Goal: Task Accomplishment & Management: Manage account settings

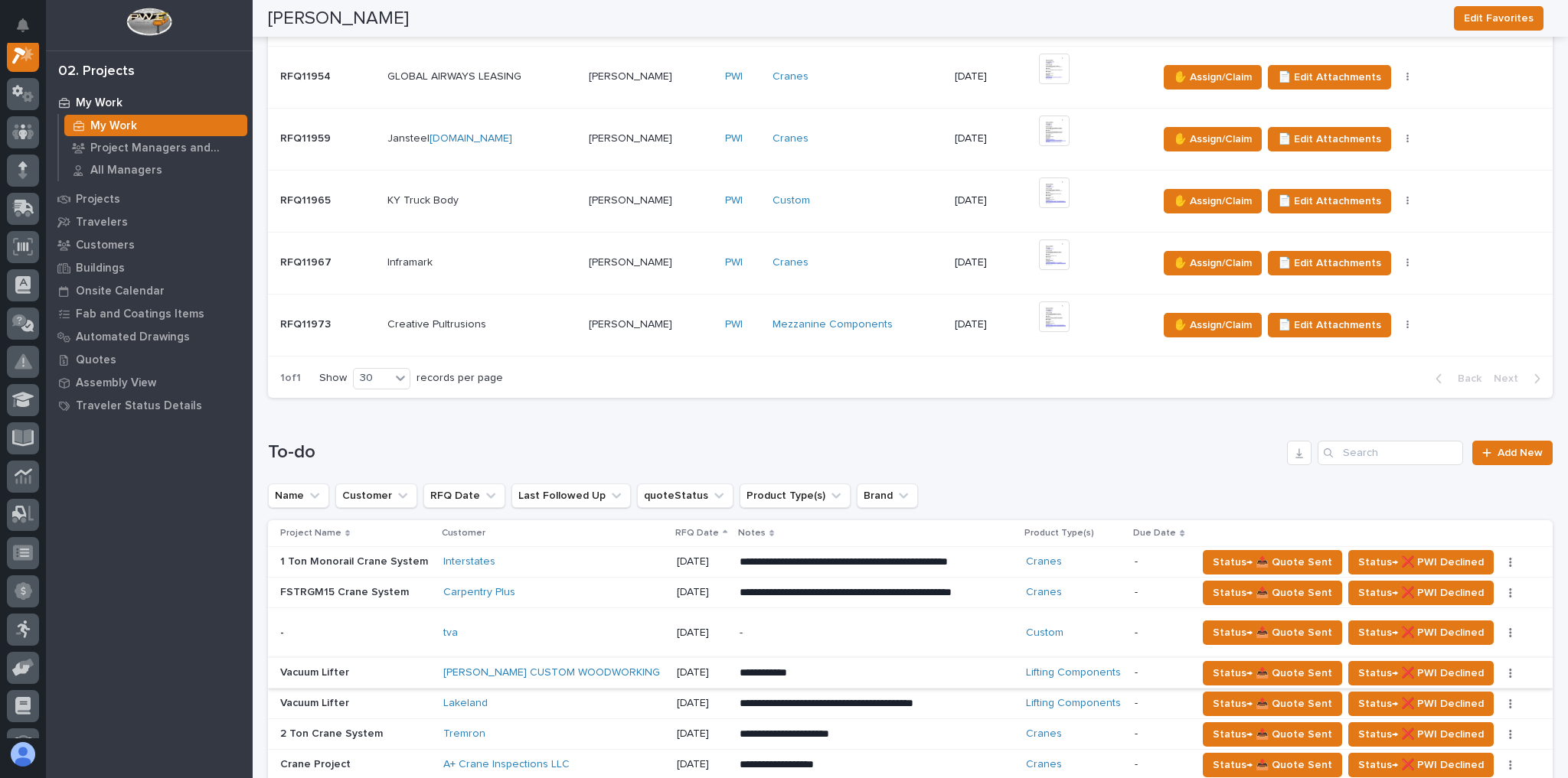
scroll to position [38, 0]
click at [1043, 264] on img at bounding box center [1054, 255] width 31 height 31
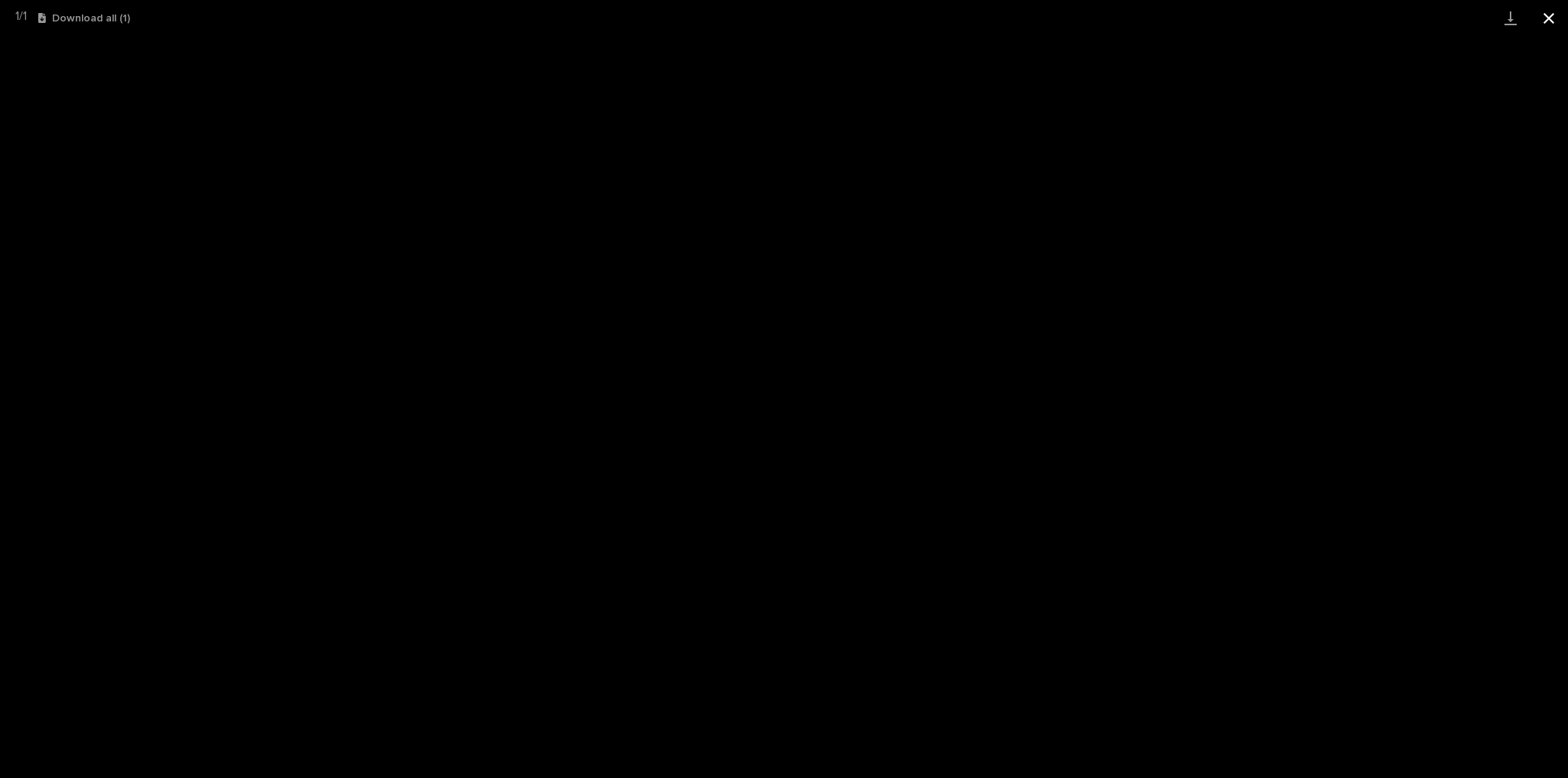
click at [1553, 34] on button "Close gallery" at bounding box center [1548, 18] width 38 height 36
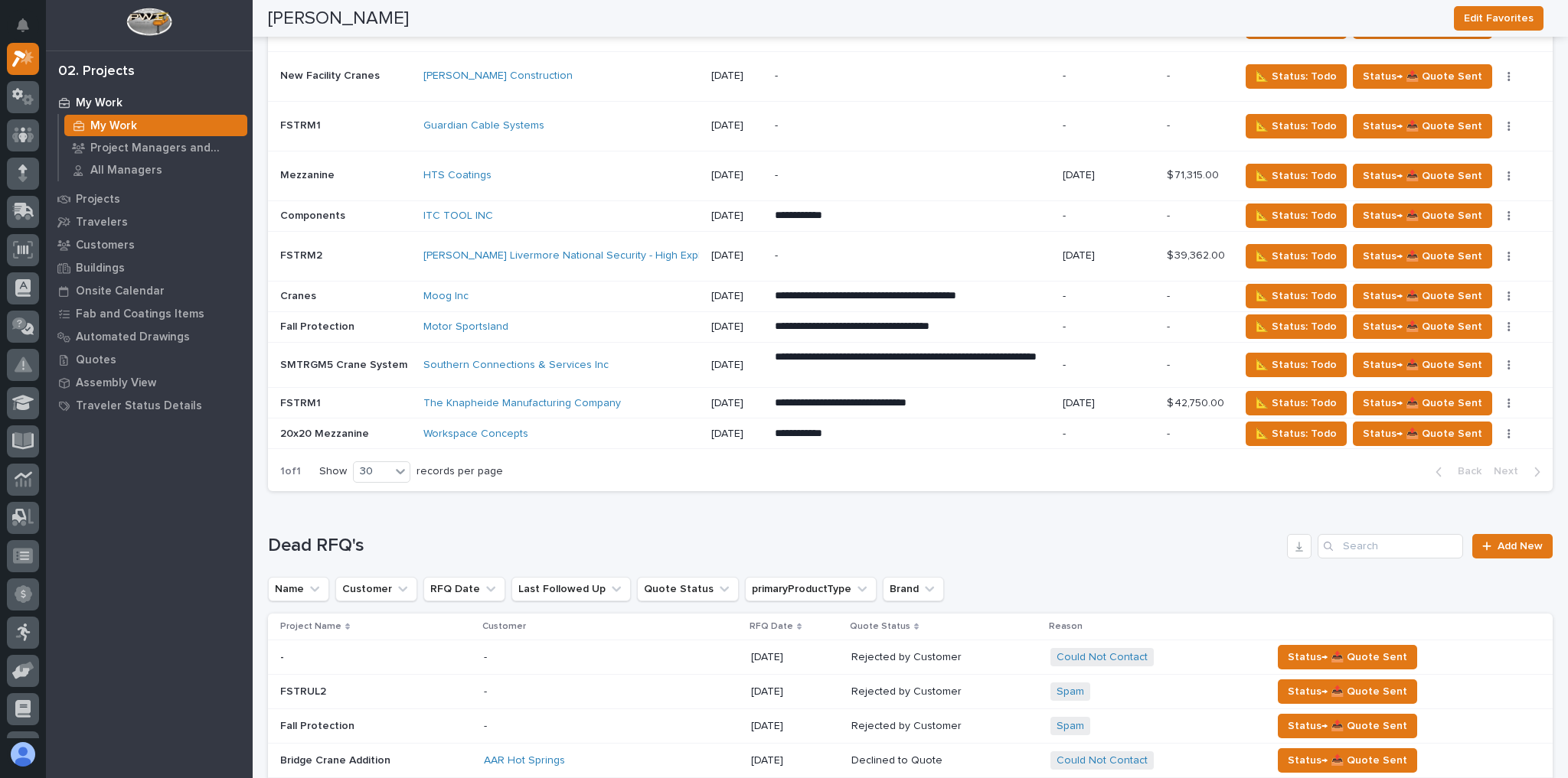
scroll to position [3367, 0]
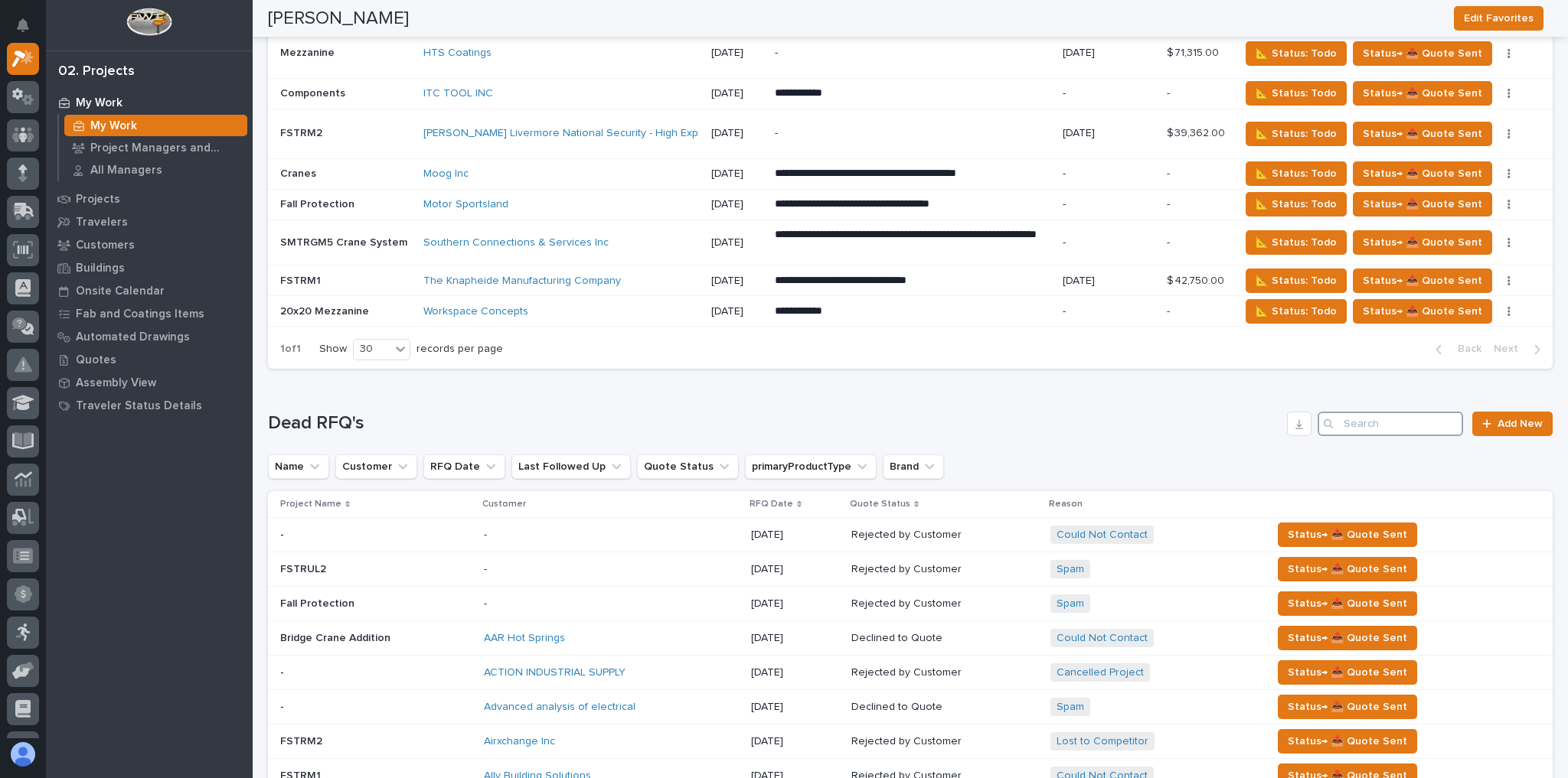
click at [1362, 412] on input "Search" at bounding box center [1390, 423] width 145 height 25
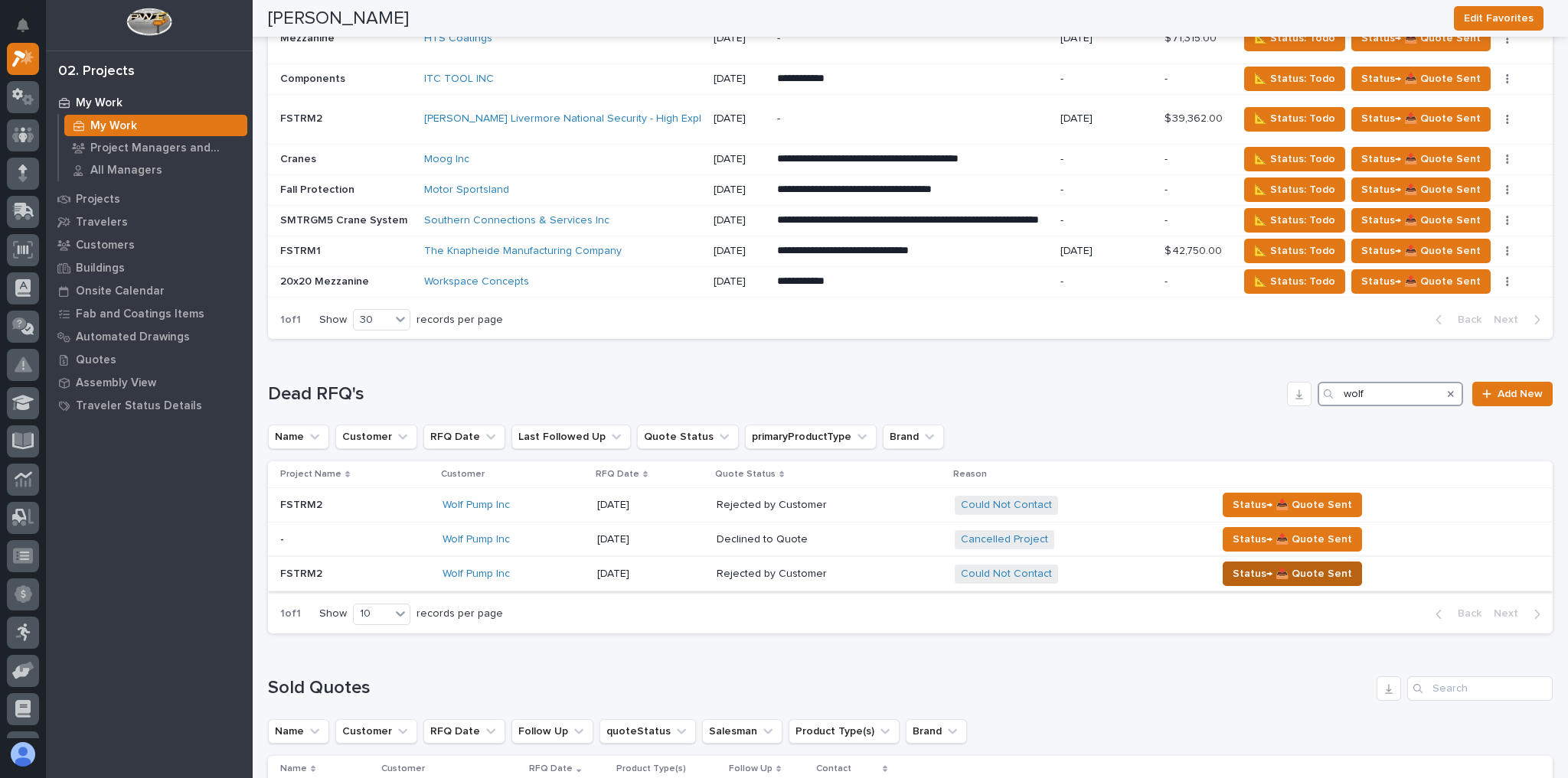
type input "wolf"
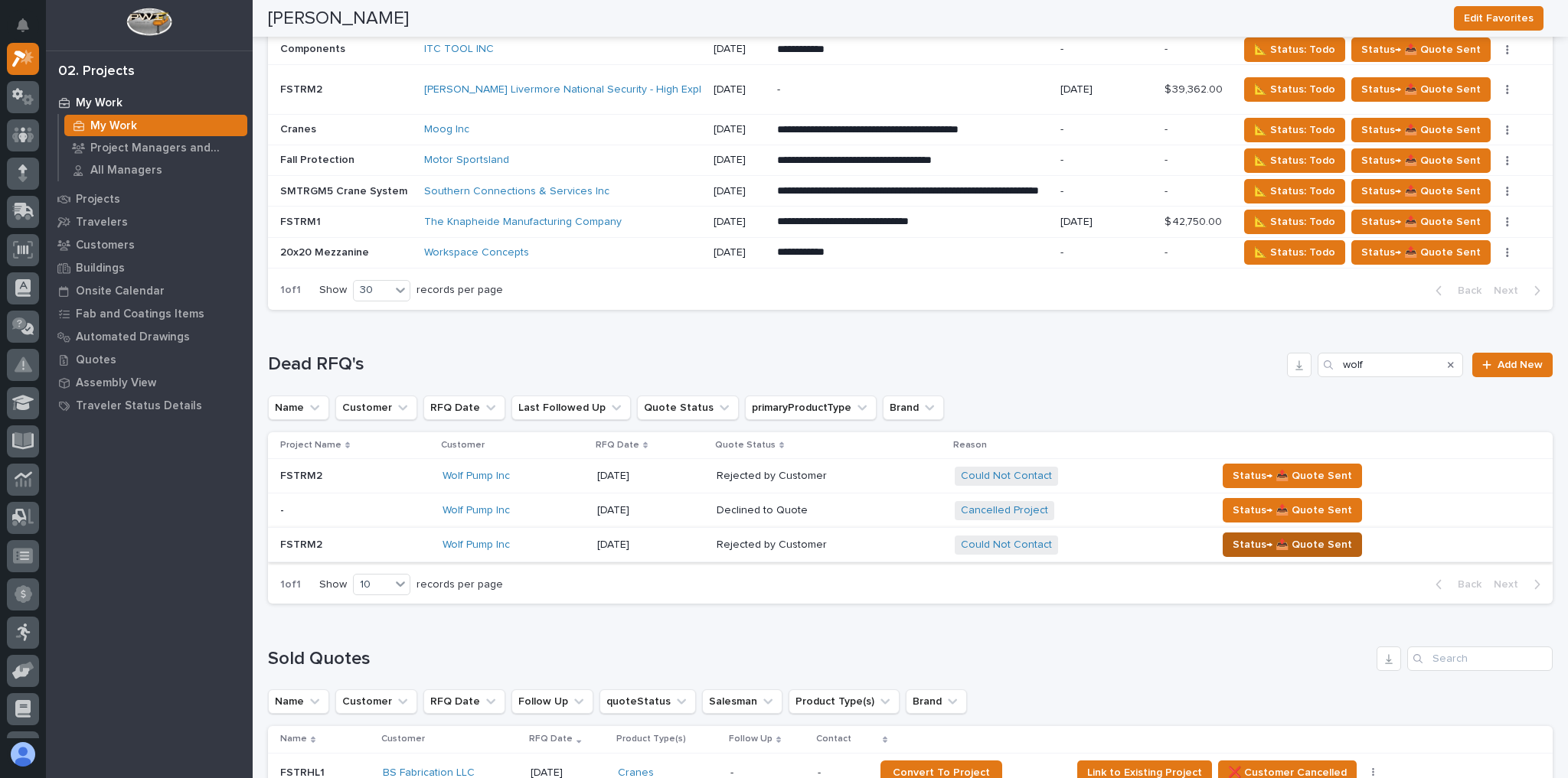
click at [1239, 554] on span "Status→ 📤 Quote Sent" at bounding box center [1292, 545] width 119 height 19
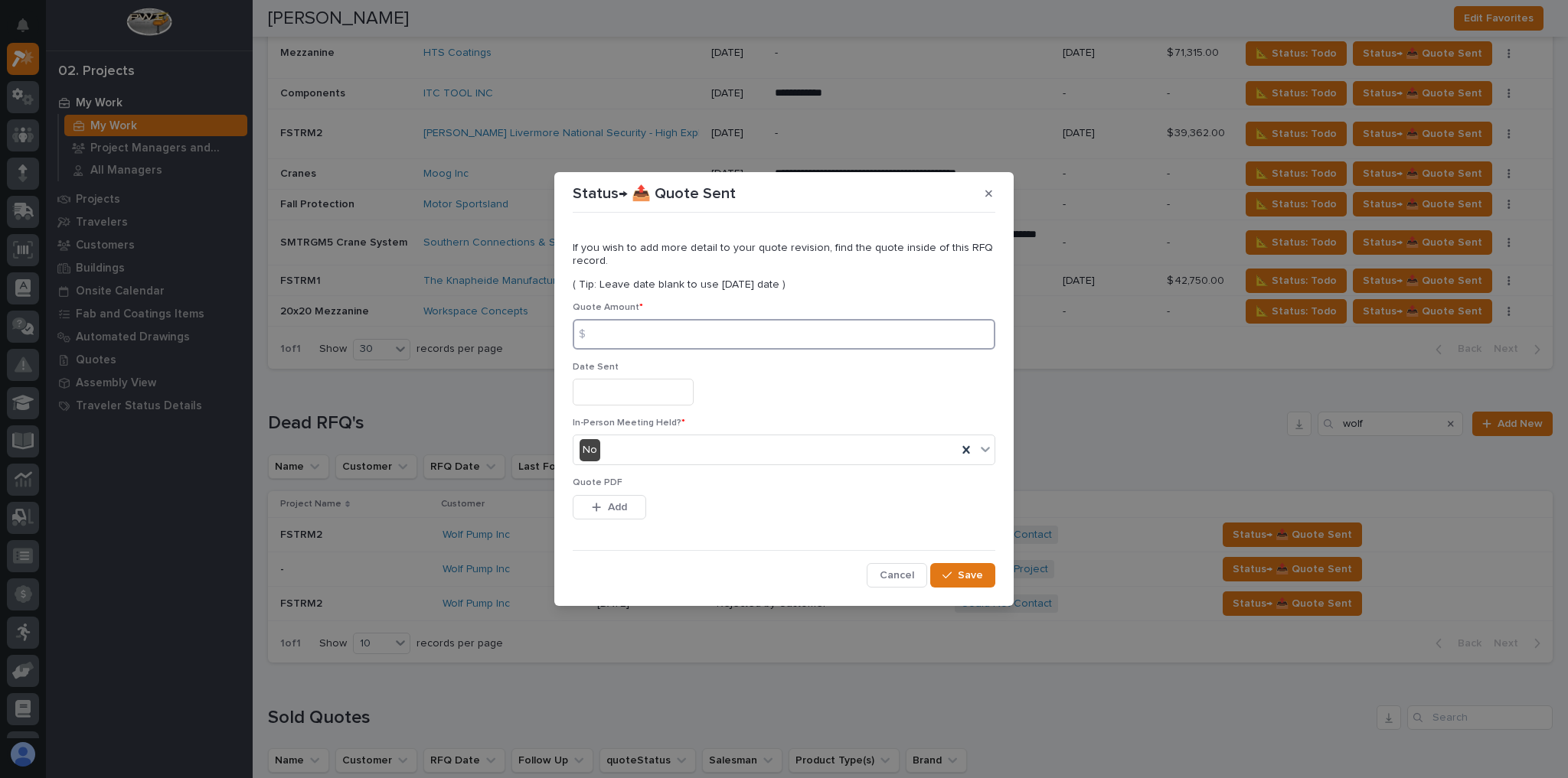
click at [643, 327] on input at bounding box center [784, 334] width 423 height 31
type input "88840"
click at [596, 389] on input "text" at bounding box center [633, 393] width 121 height 27
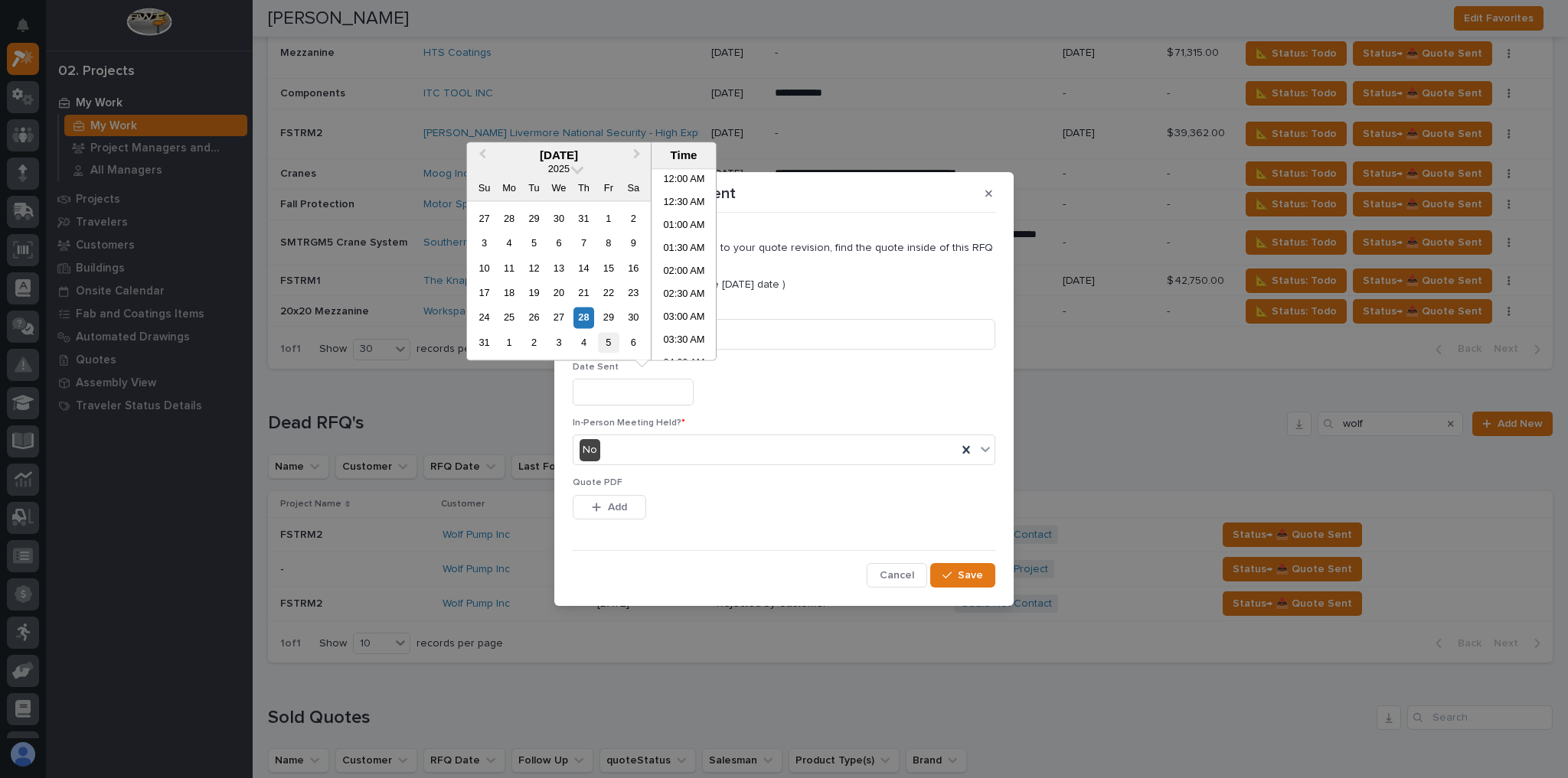
scroll to position [513, 0]
click at [556, 318] on div "27" at bounding box center [558, 318] width 20 height 20
type input "**********"
click at [609, 500] on button "Add" at bounding box center [609, 507] width 73 height 25
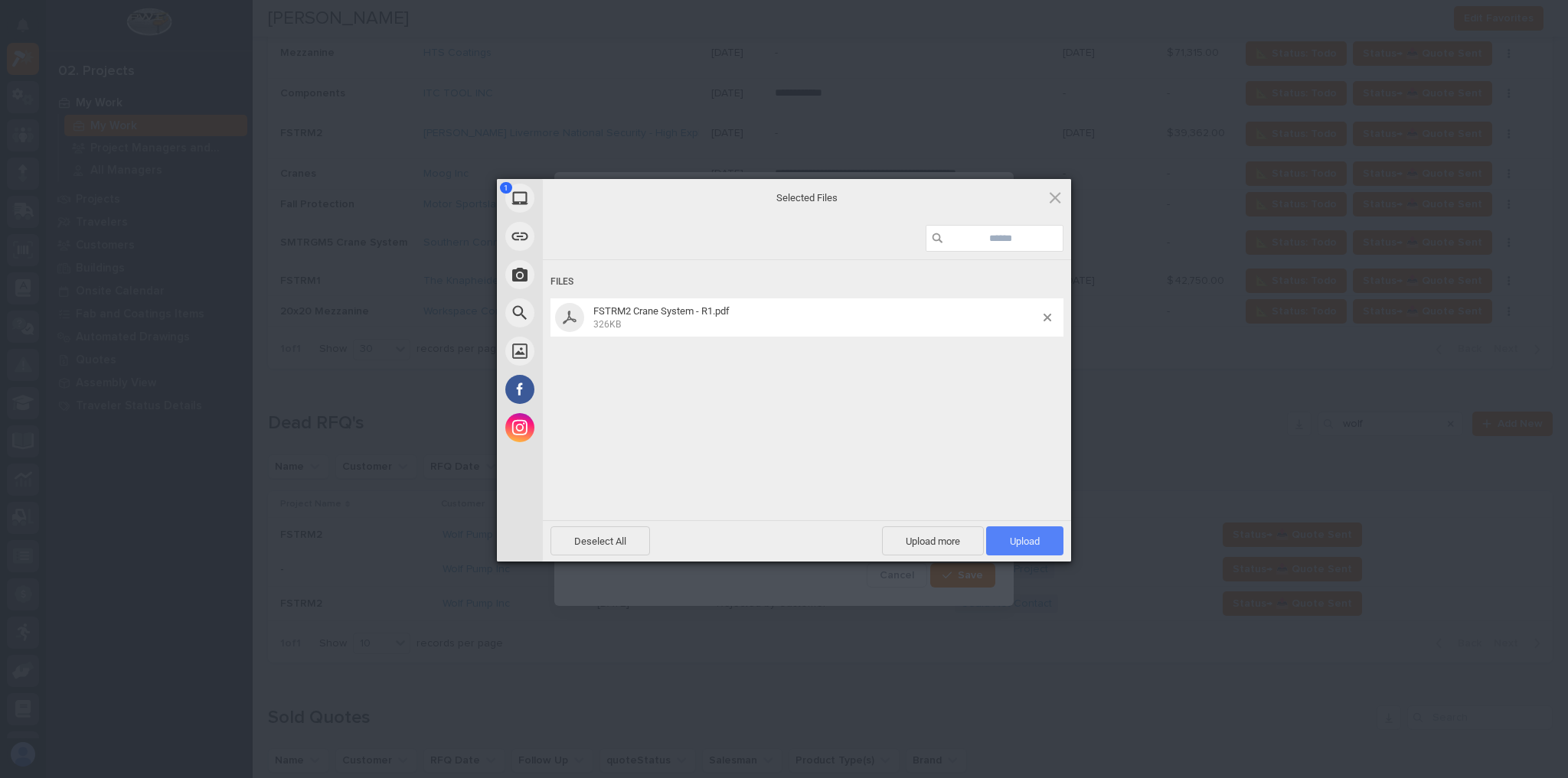
click at [1043, 538] on span "Upload 1" at bounding box center [1024, 541] width 77 height 29
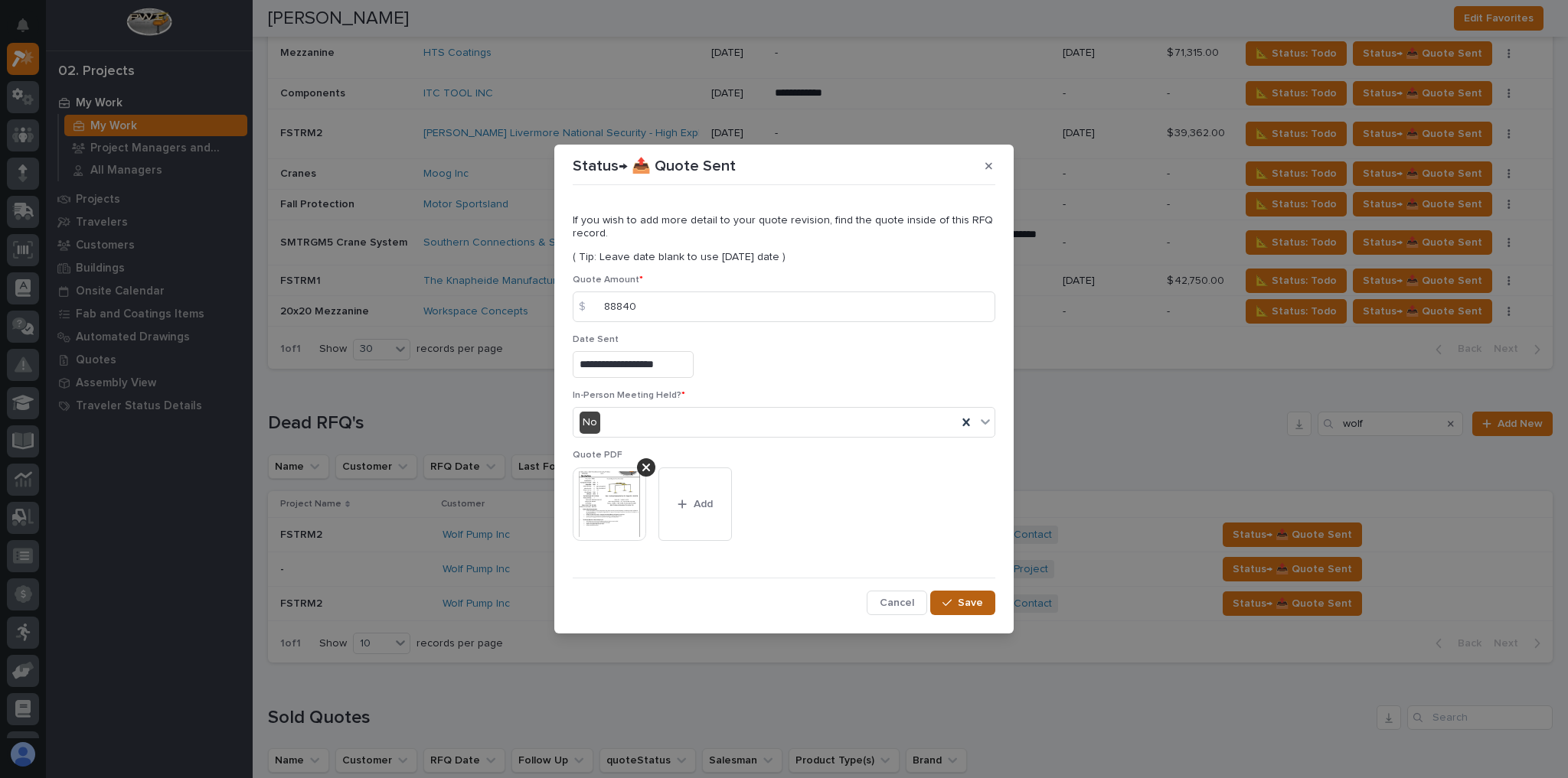
click at [961, 597] on span "Save" at bounding box center [971, 603] width 26 height 14
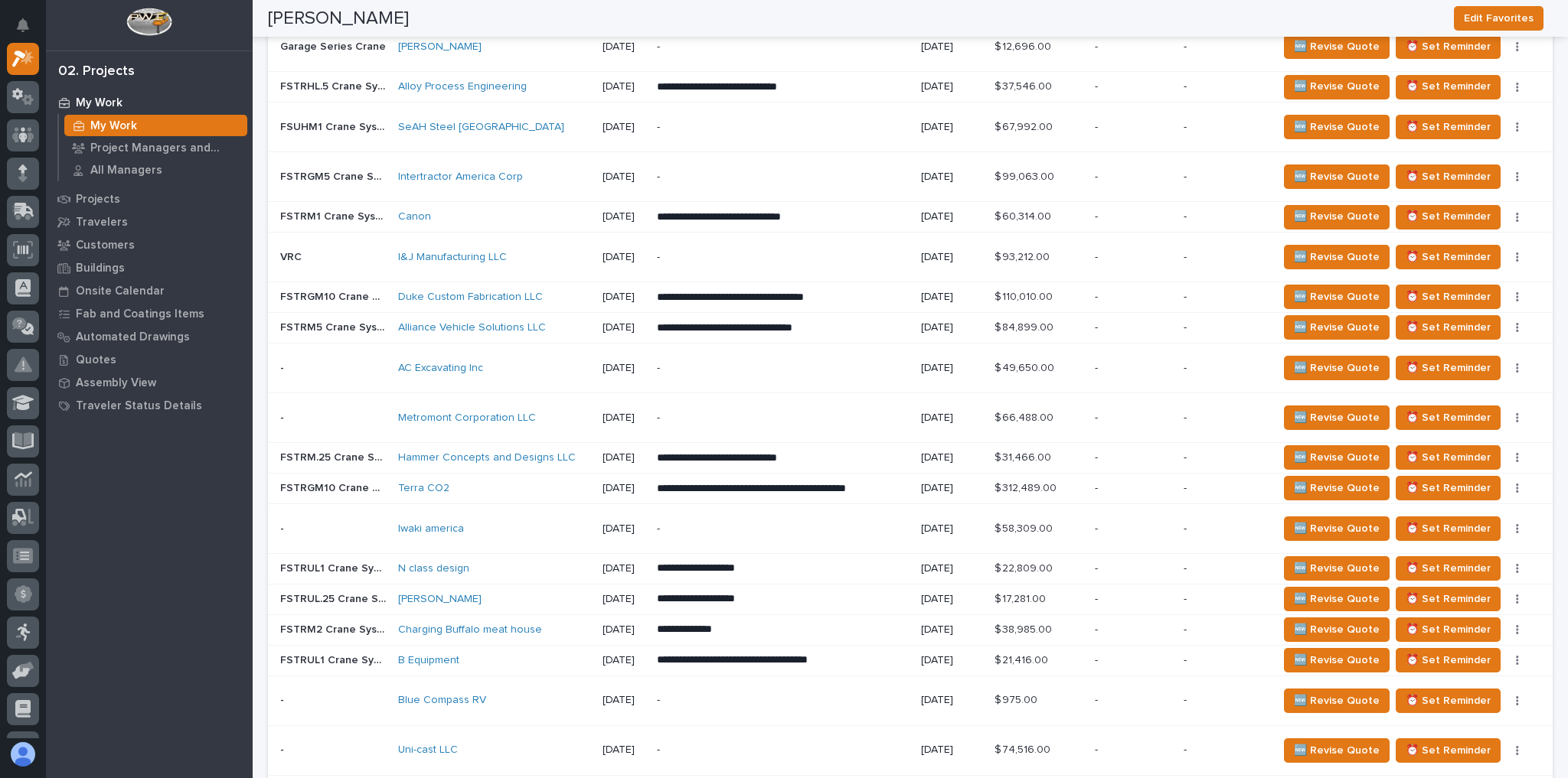
scroll to position [1102, 0]
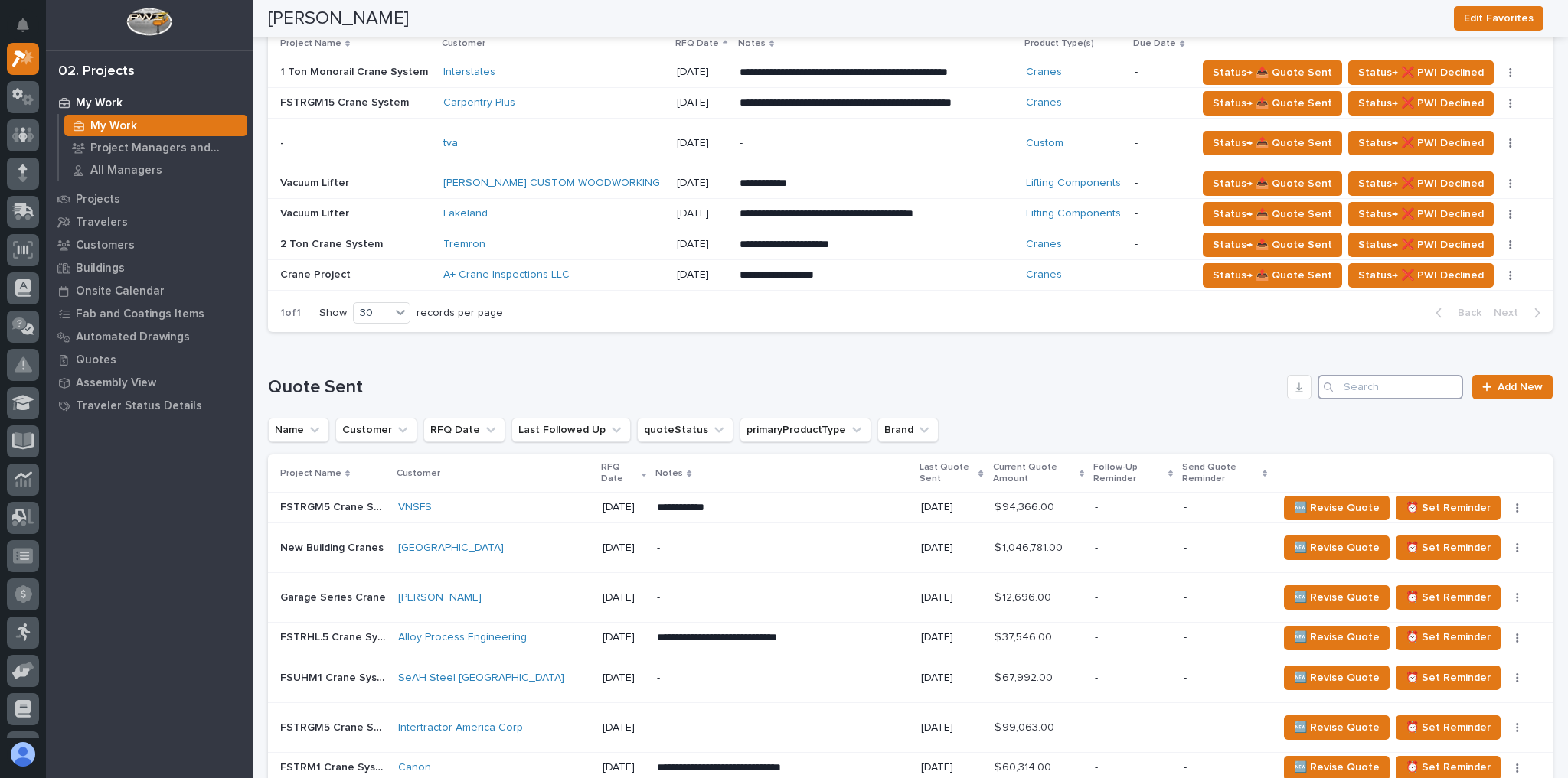
click at [1379, 378] on input "Search" at bounding box center [1390, 387] width 145 height 25
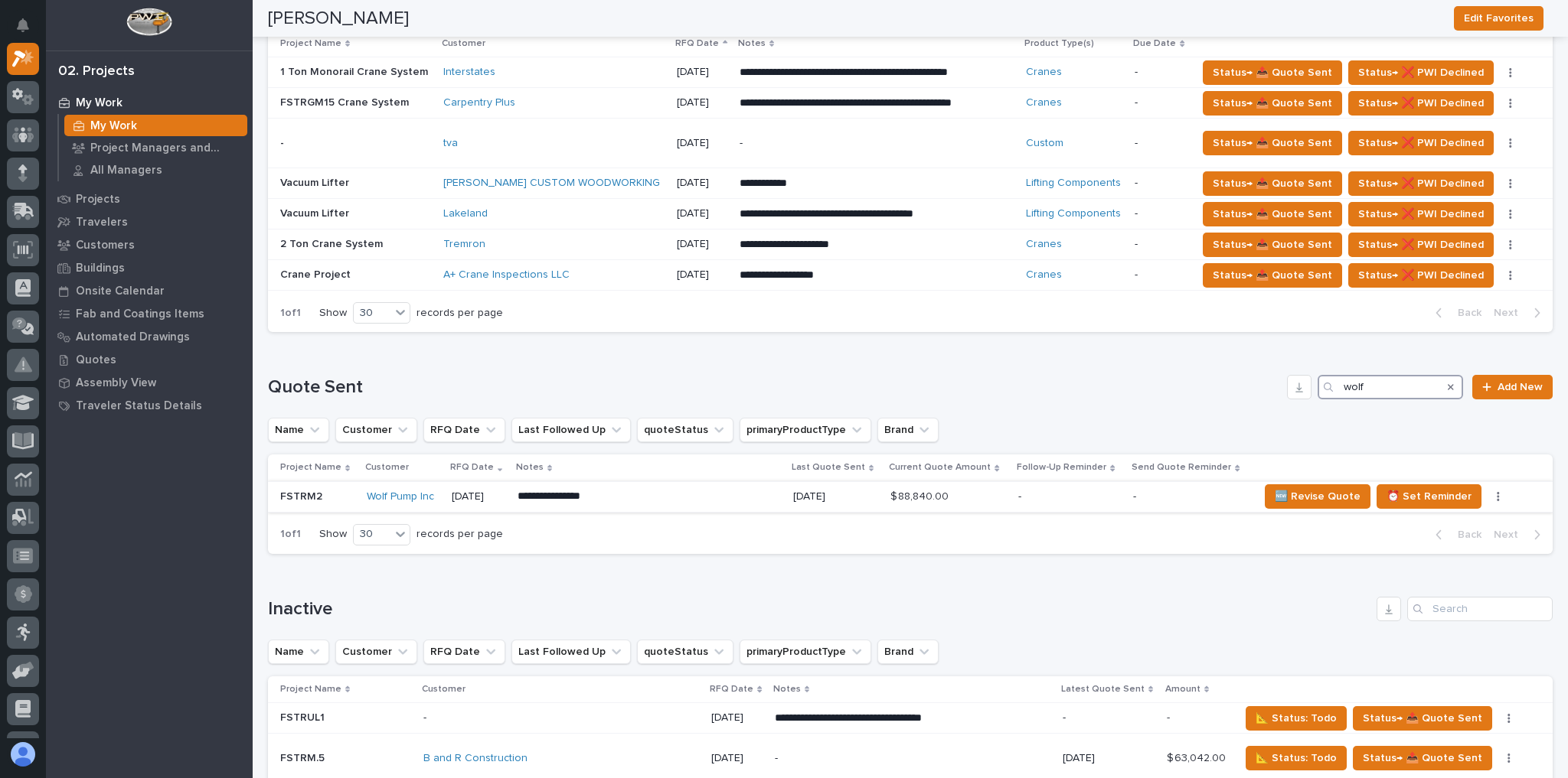
type input "wolf"
click at [647, 494] on p "**********" at bounding box center [640, 497] width 246 height 15
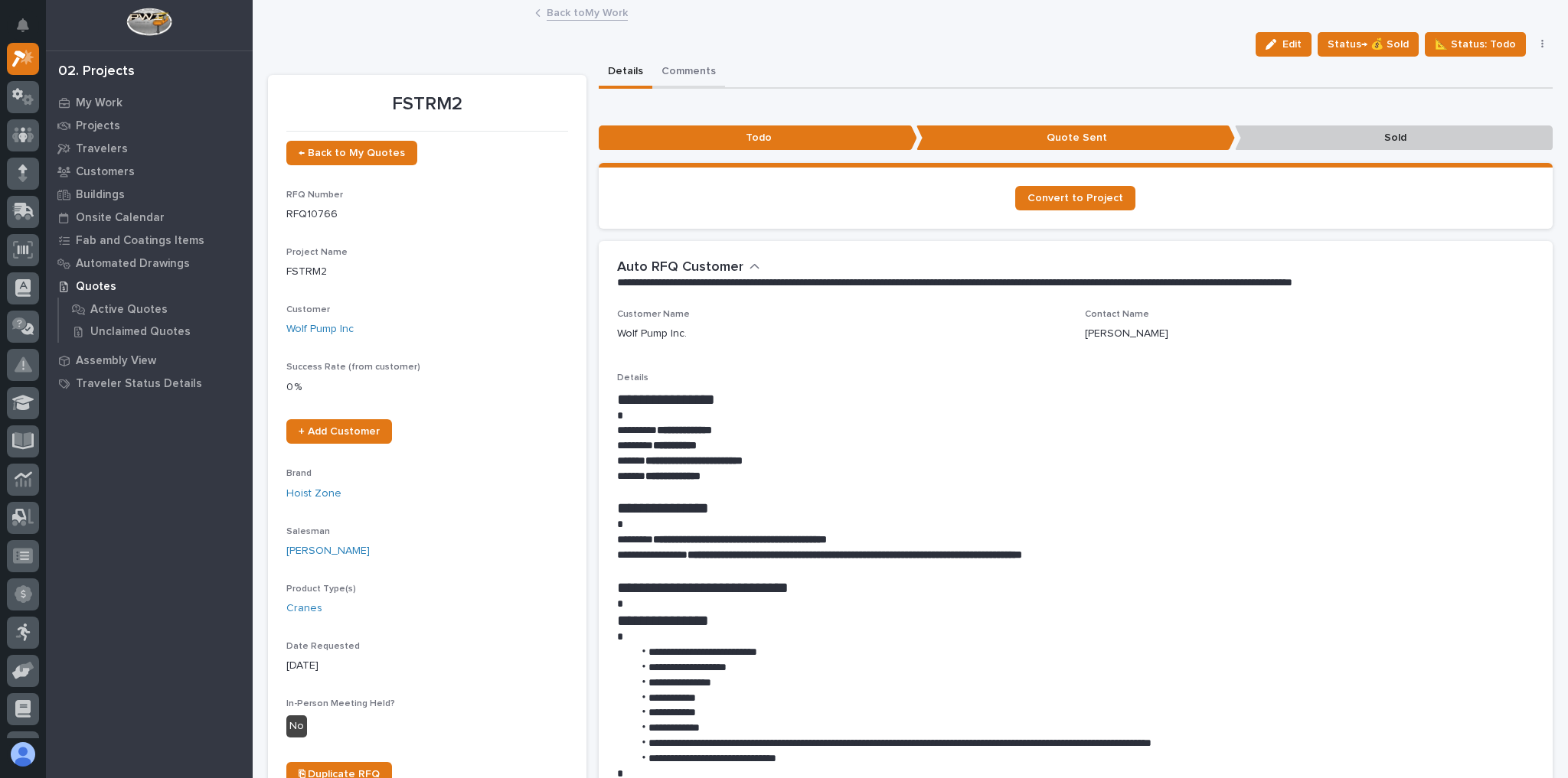
click at [687, 83] on button "Comments" at bounding box center [689, 73] width 73 height 32
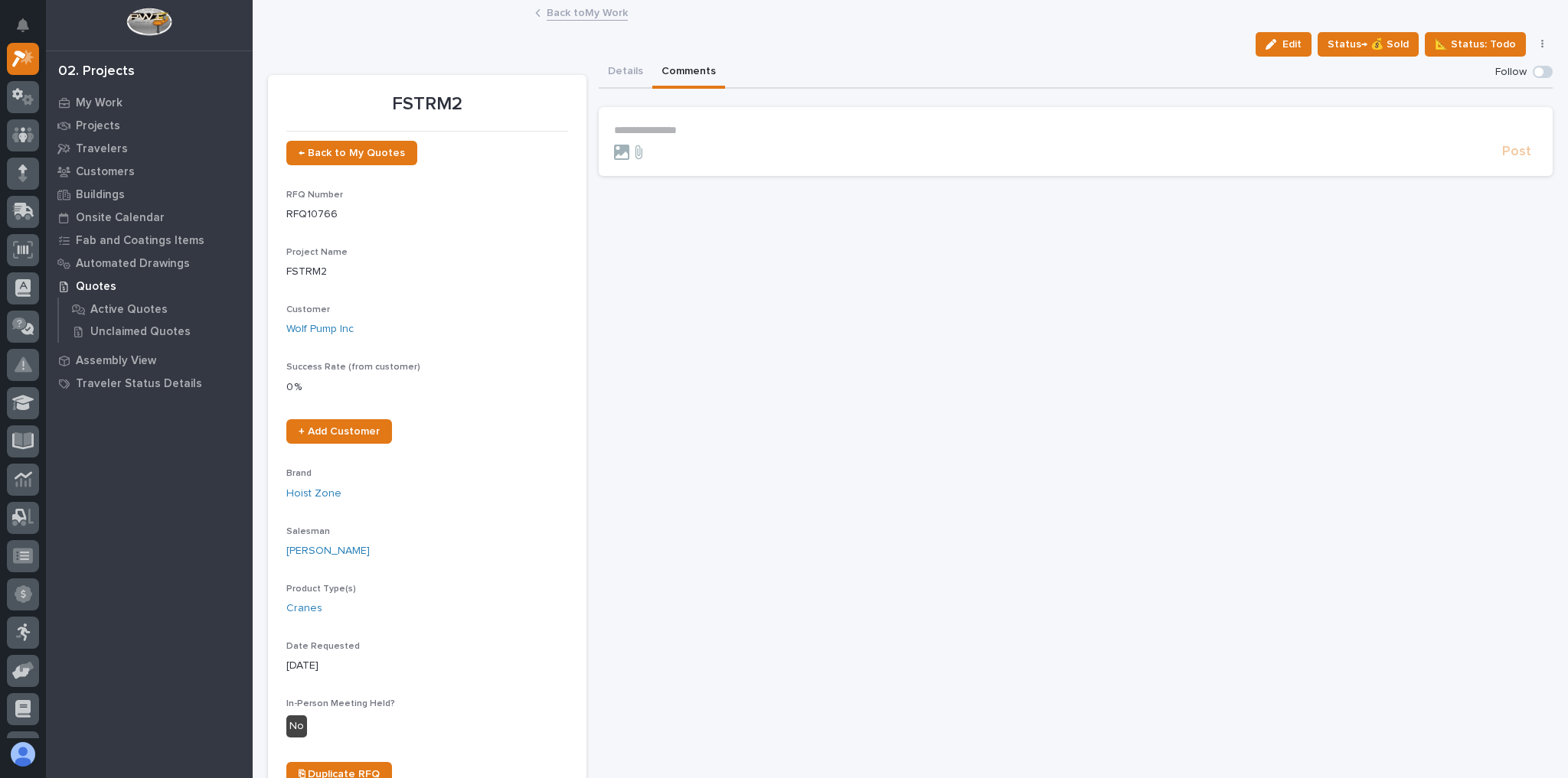
click at [696, 122] on section "**********" at bounding box center [1076, 141] width 955 height 69
click at [701, 141] on form "**********" at bounding box center [1076, 142] width 924 height 37
click at [707, 138] on form "**********" at bounding box center [1076, 142] width 924 height 37
click at [704, 134] on p "**********" at bounding box center [1076, 130] width 924 height 13
click at [1512, 156] on span "Post" at bounding box center [1517, 158] width 29 height 18
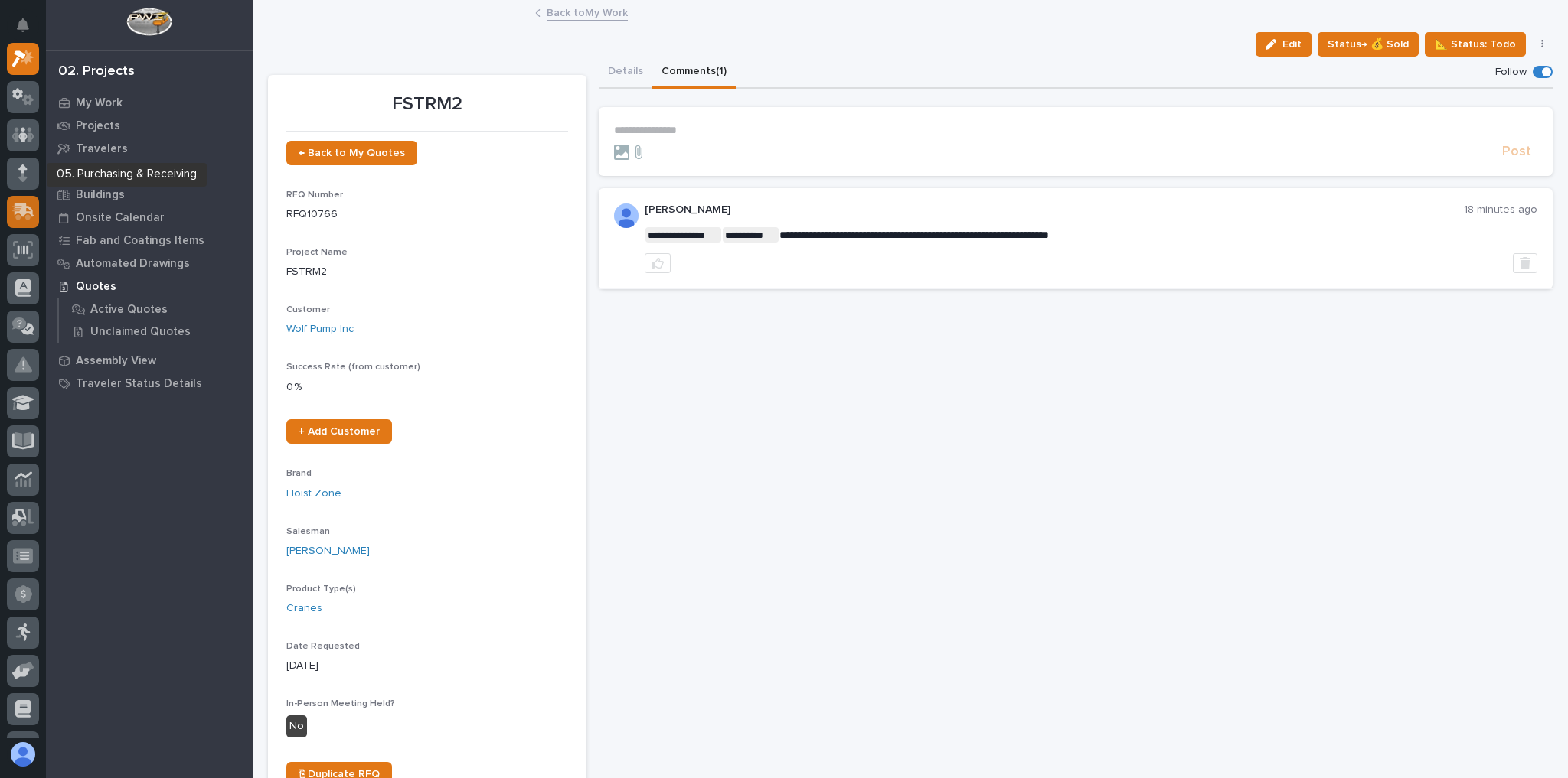
click at [29, 200] on div at bounding box center [23, 212] width 32 height 32
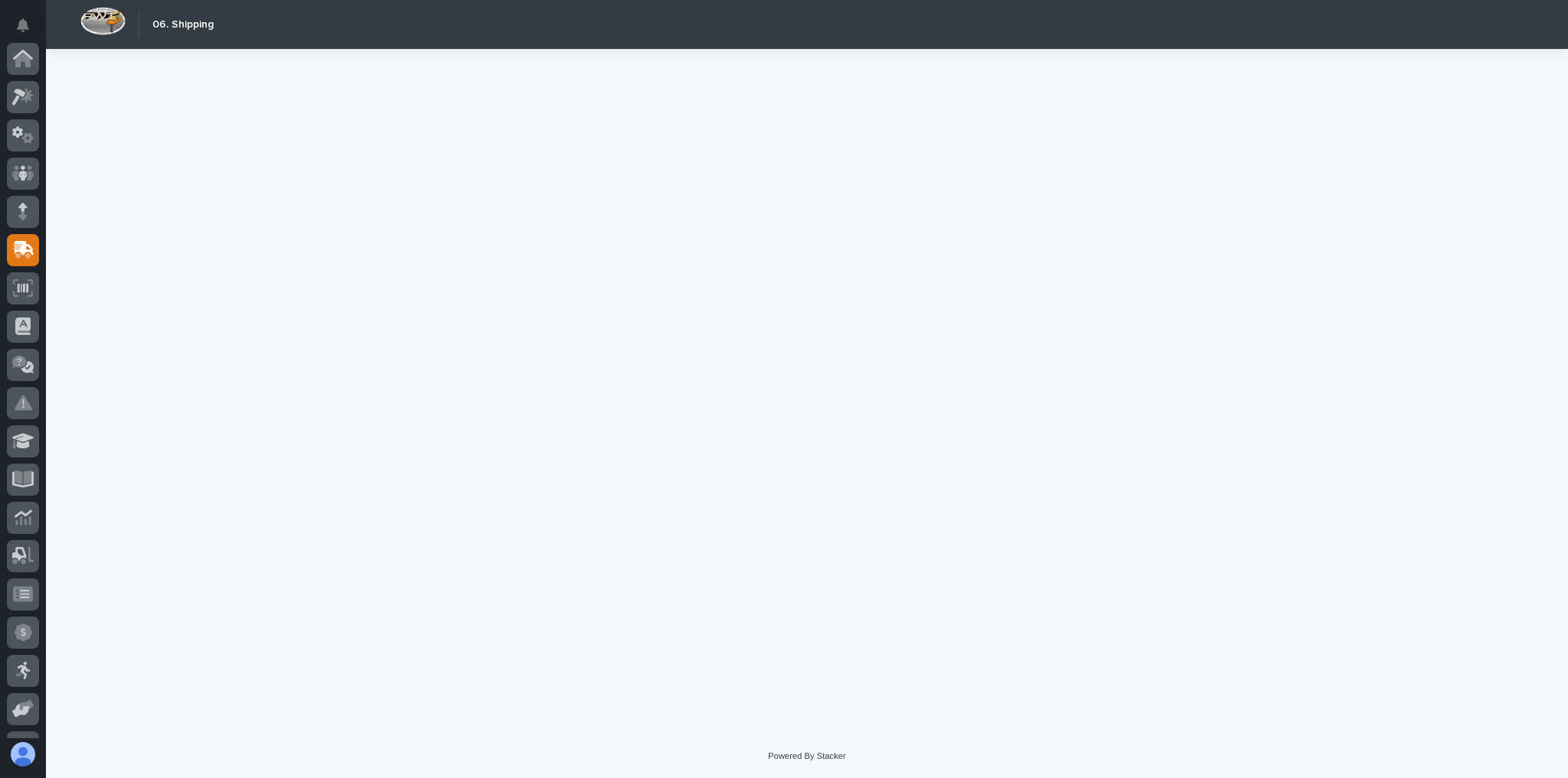
scroll to position [184, 0]
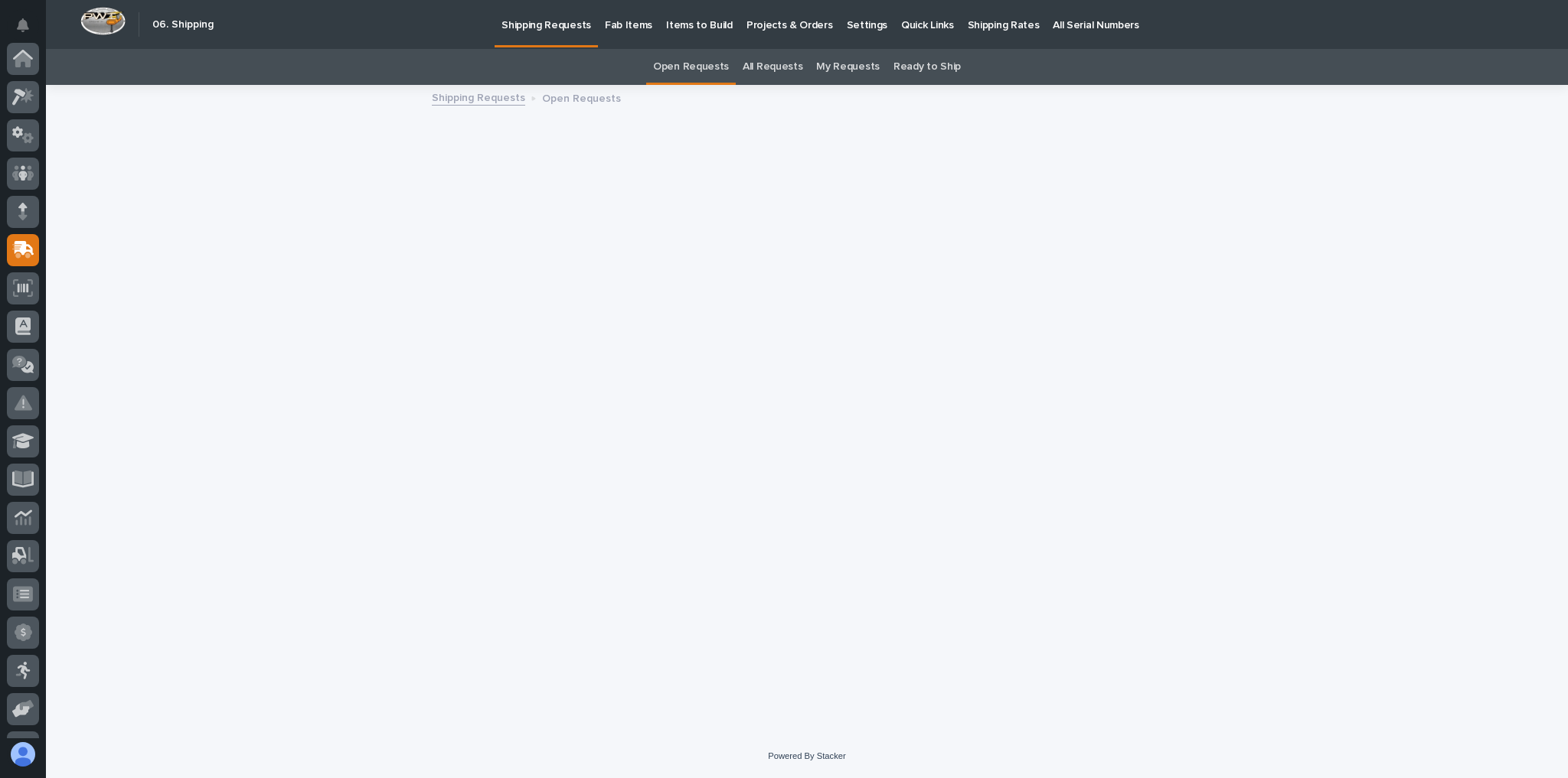
scroll to position [184, 0]
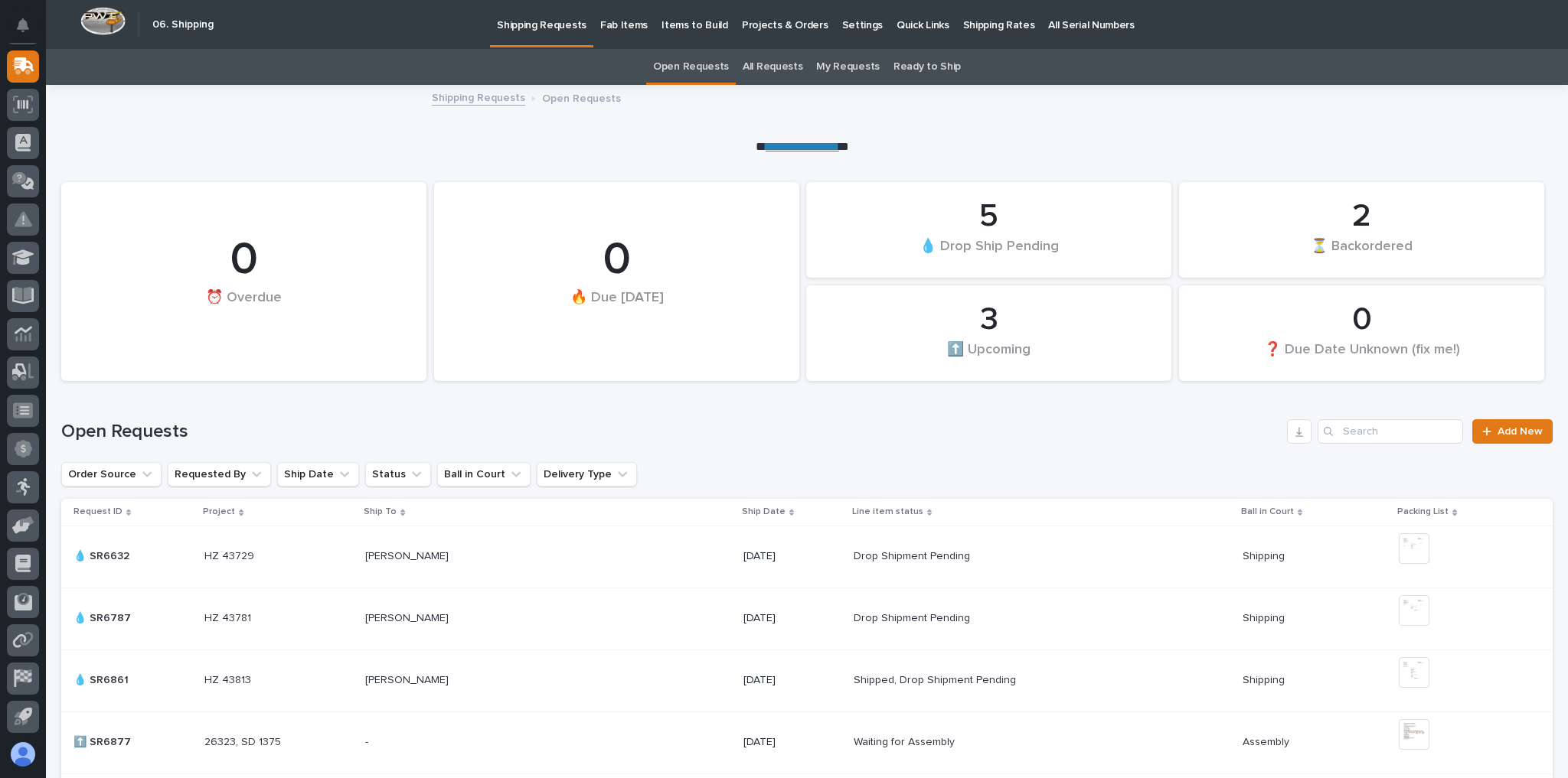
click at [979, 26] on p "Shipping Rates" at bounding box center [999, 16] width 72 height 32
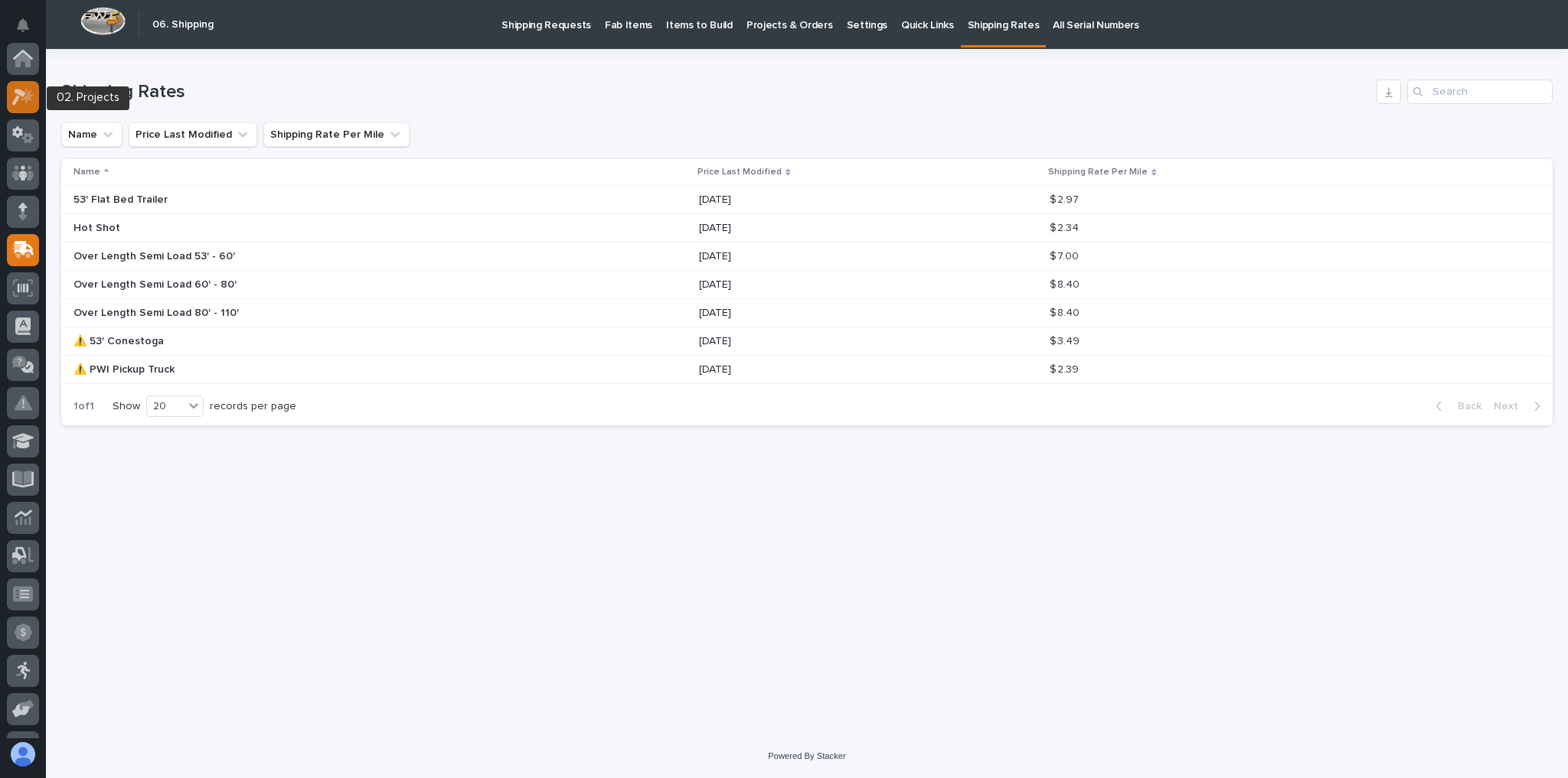
click at [32, 101] on icon at bounding box center [23, 97] width 22 height 18
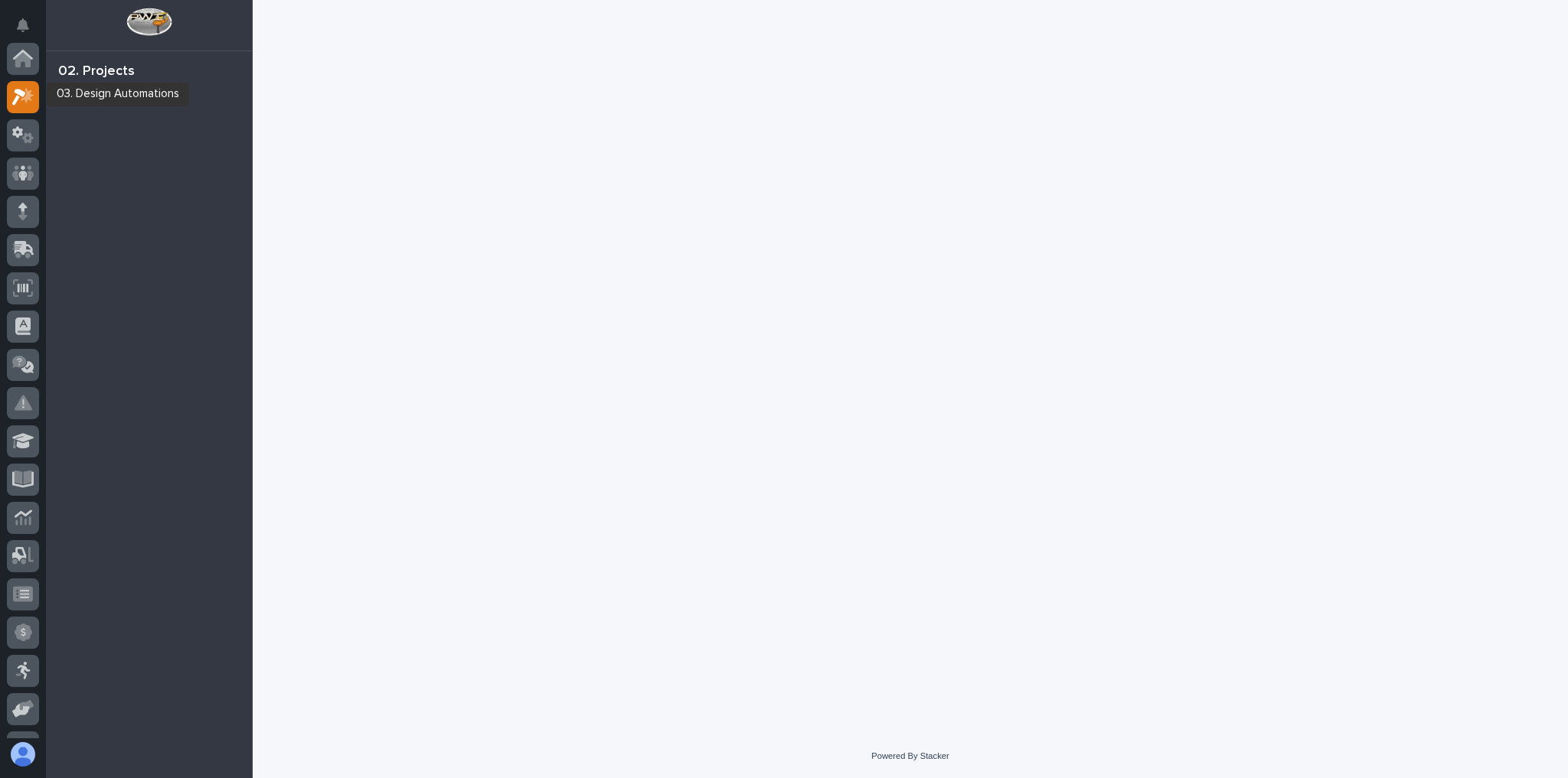
scroll to position [38, 0]
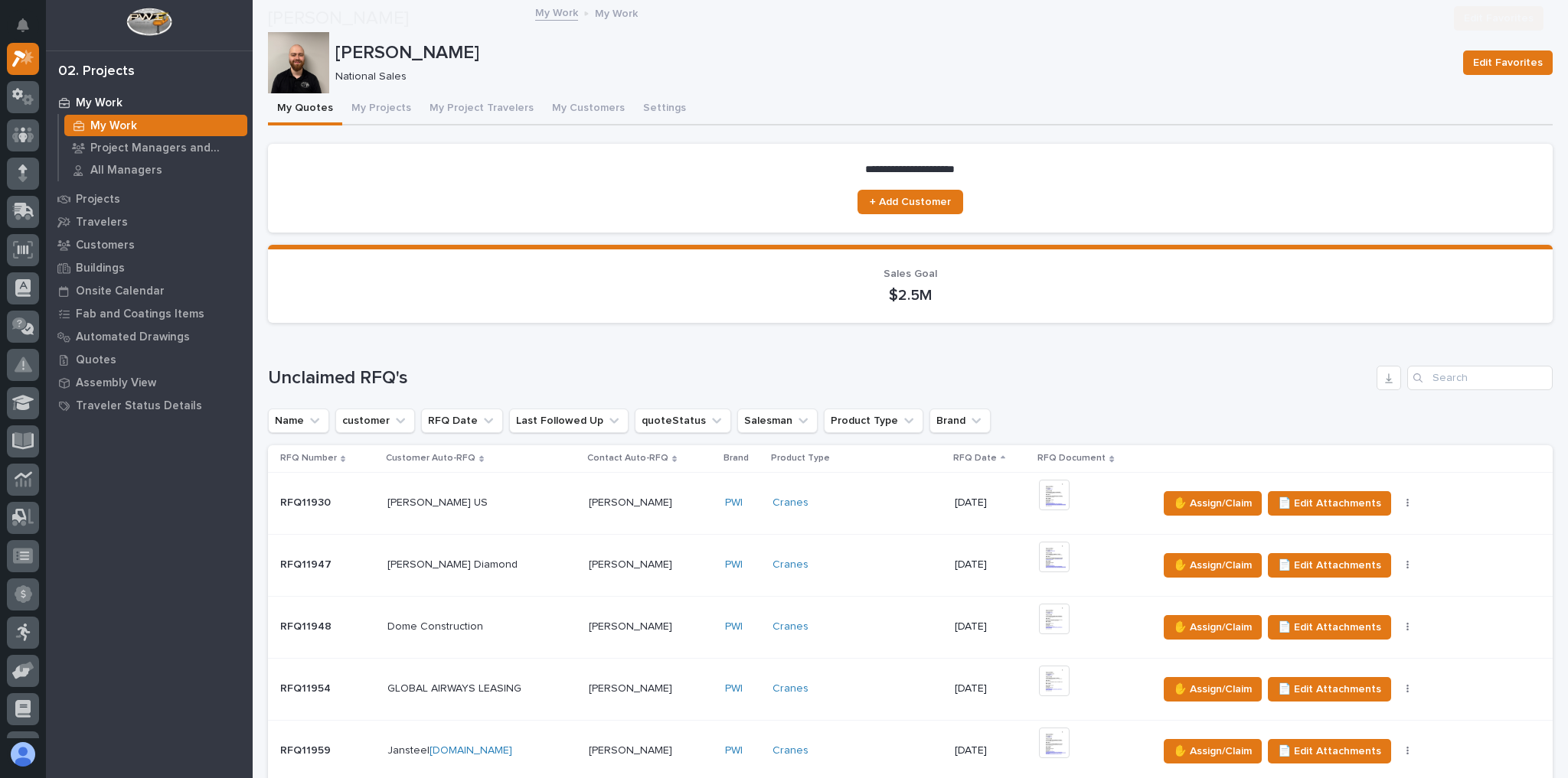
scroll to position [306, 0]
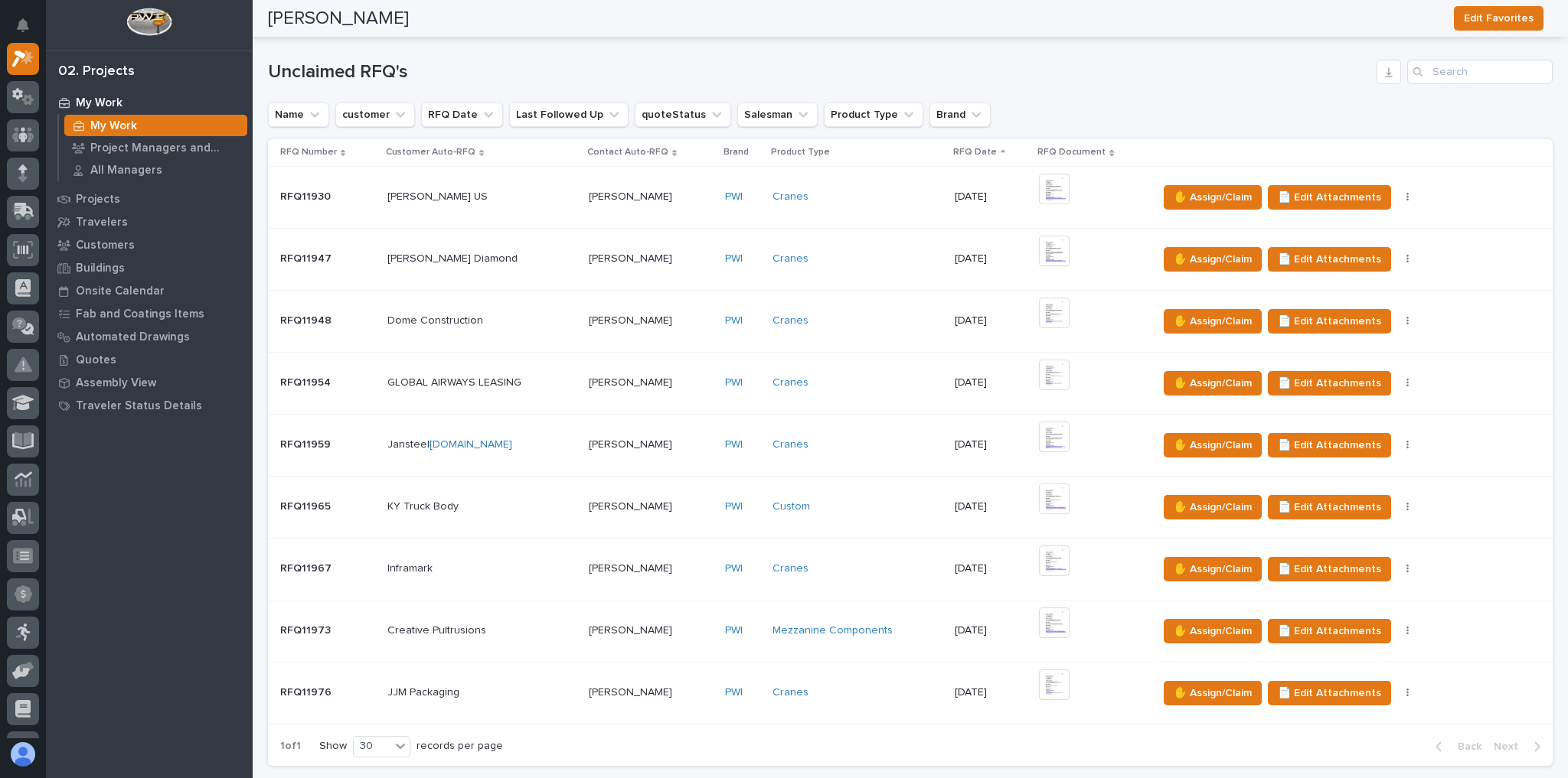
click at [822, 686] on div "Cranes" at bounding box center [858, 692] width 170 height 13
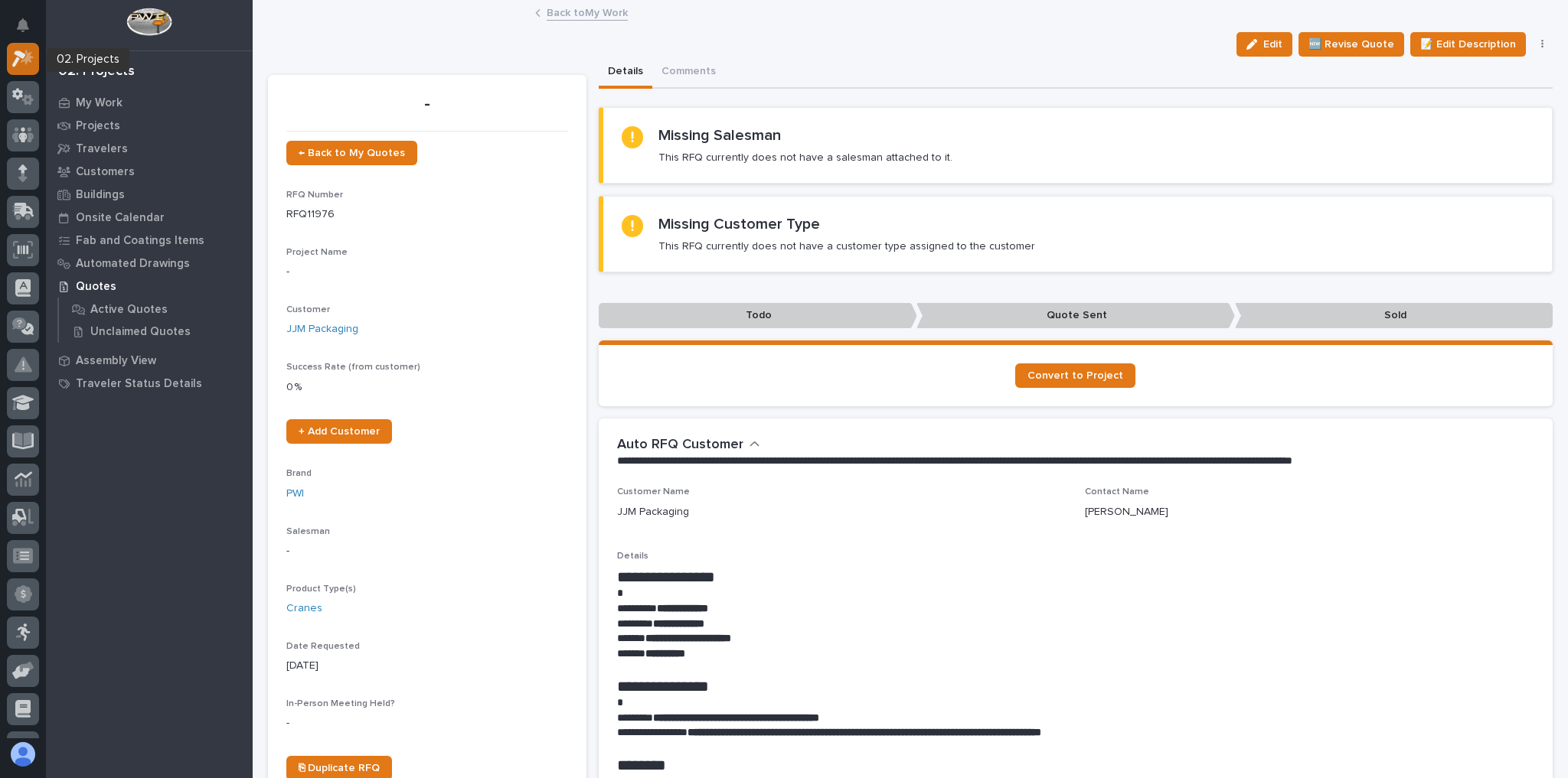
click at [27, 54] on icon at bounding box center [26, 57] width 13 height 15
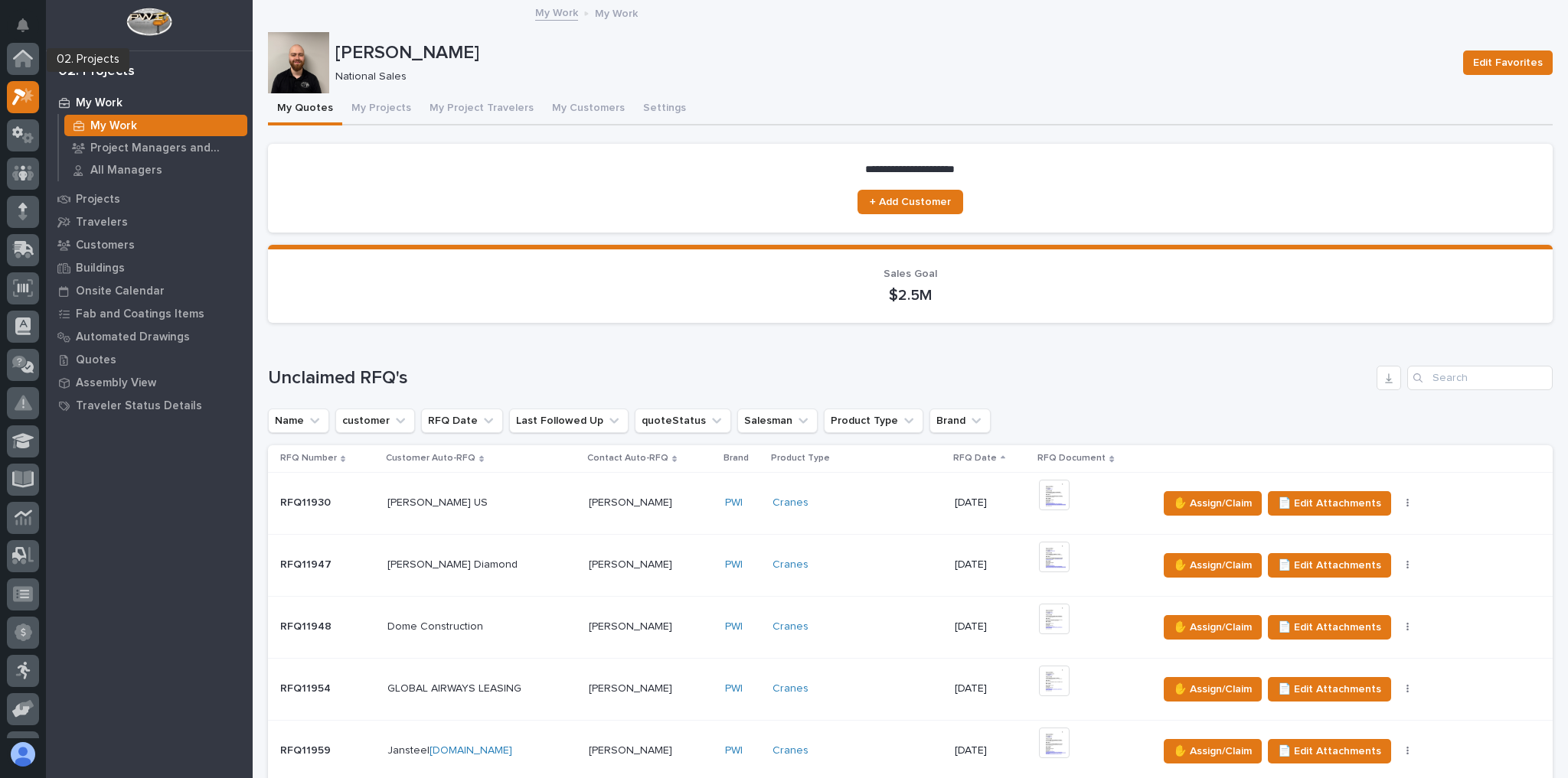
scroll to position [38, 0]
click at [26, 225] on div at bounding box center [23, 212] width 32 height 32
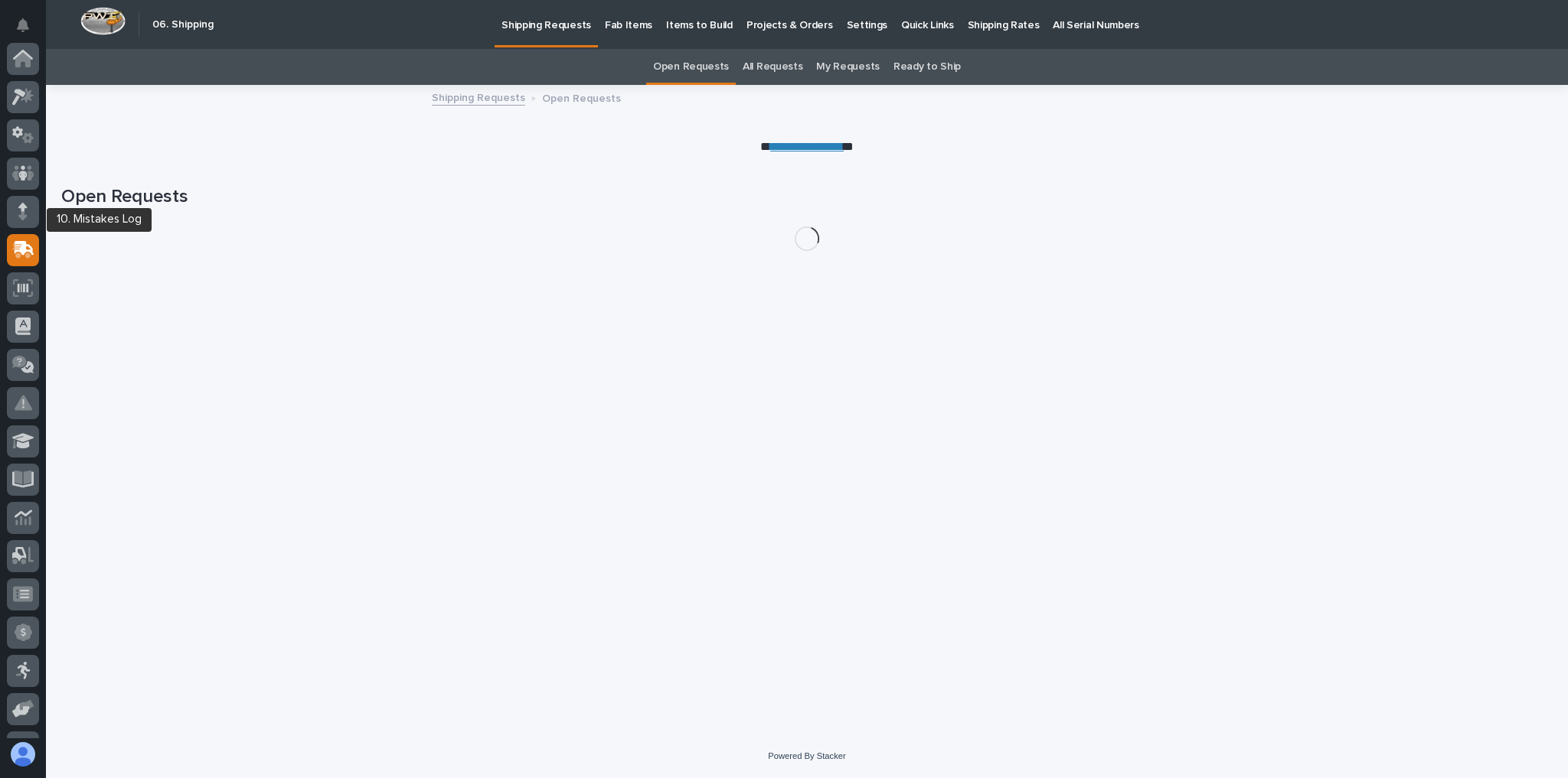
scroll to position [184, 0]
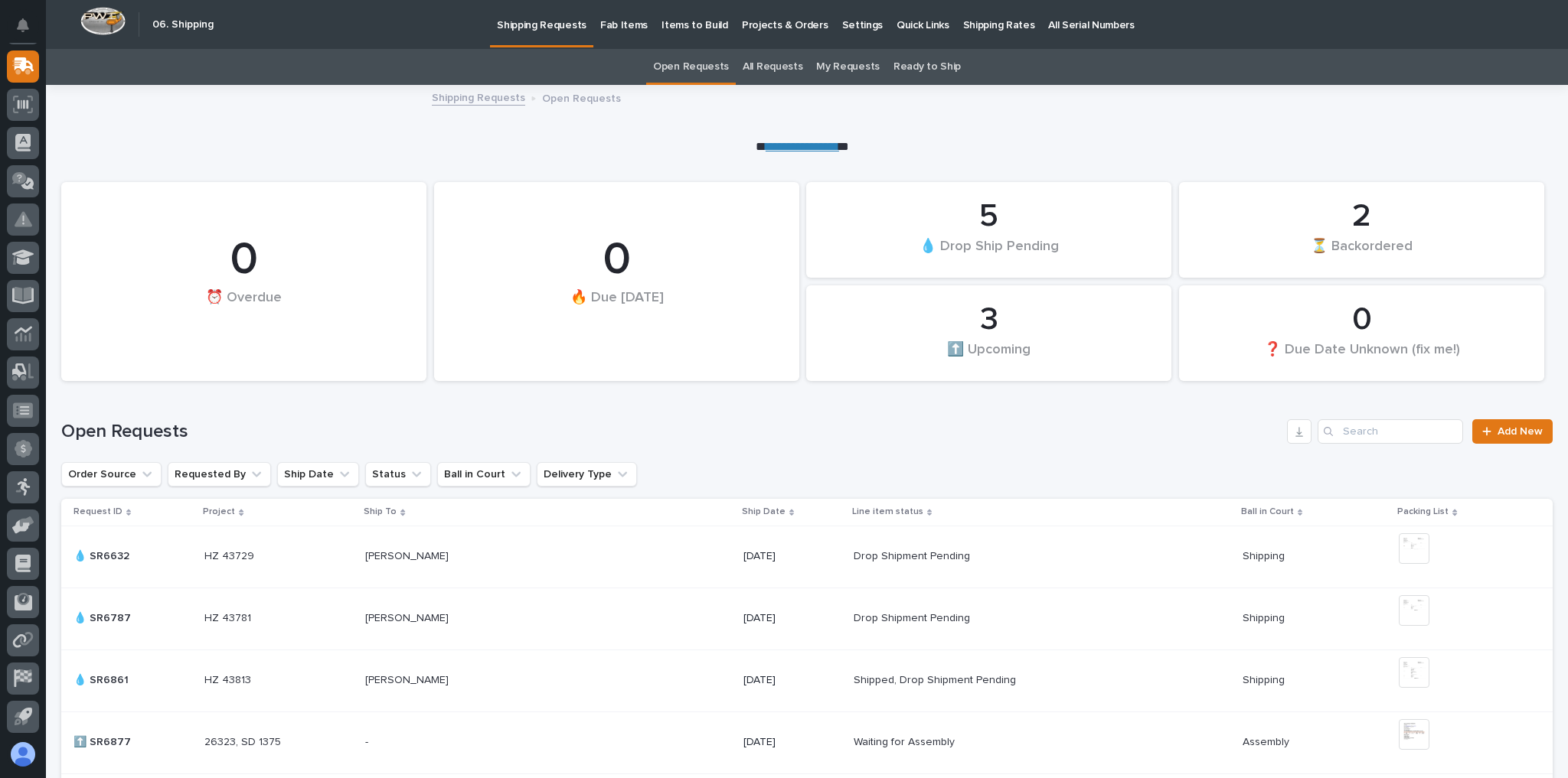
click at [970, 12] on p "Shipping Rates" at bounding box center [999, 16] width 72 height 32
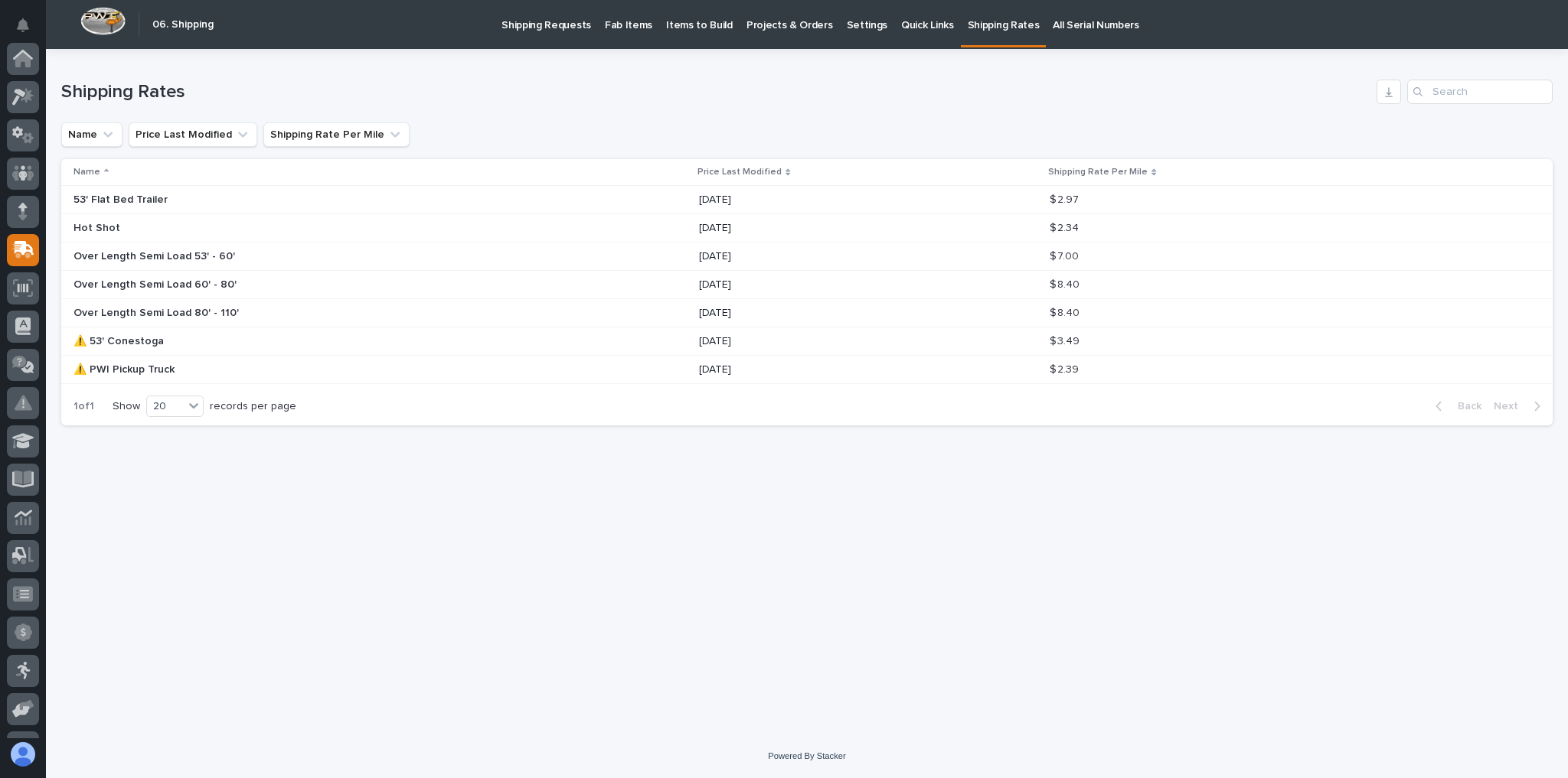
click at [39, 99] on div at bounding box center [23, 390] width 46 height 696
click at [27, 101] on icon at bounding box center [26, 95] width 13 height 15
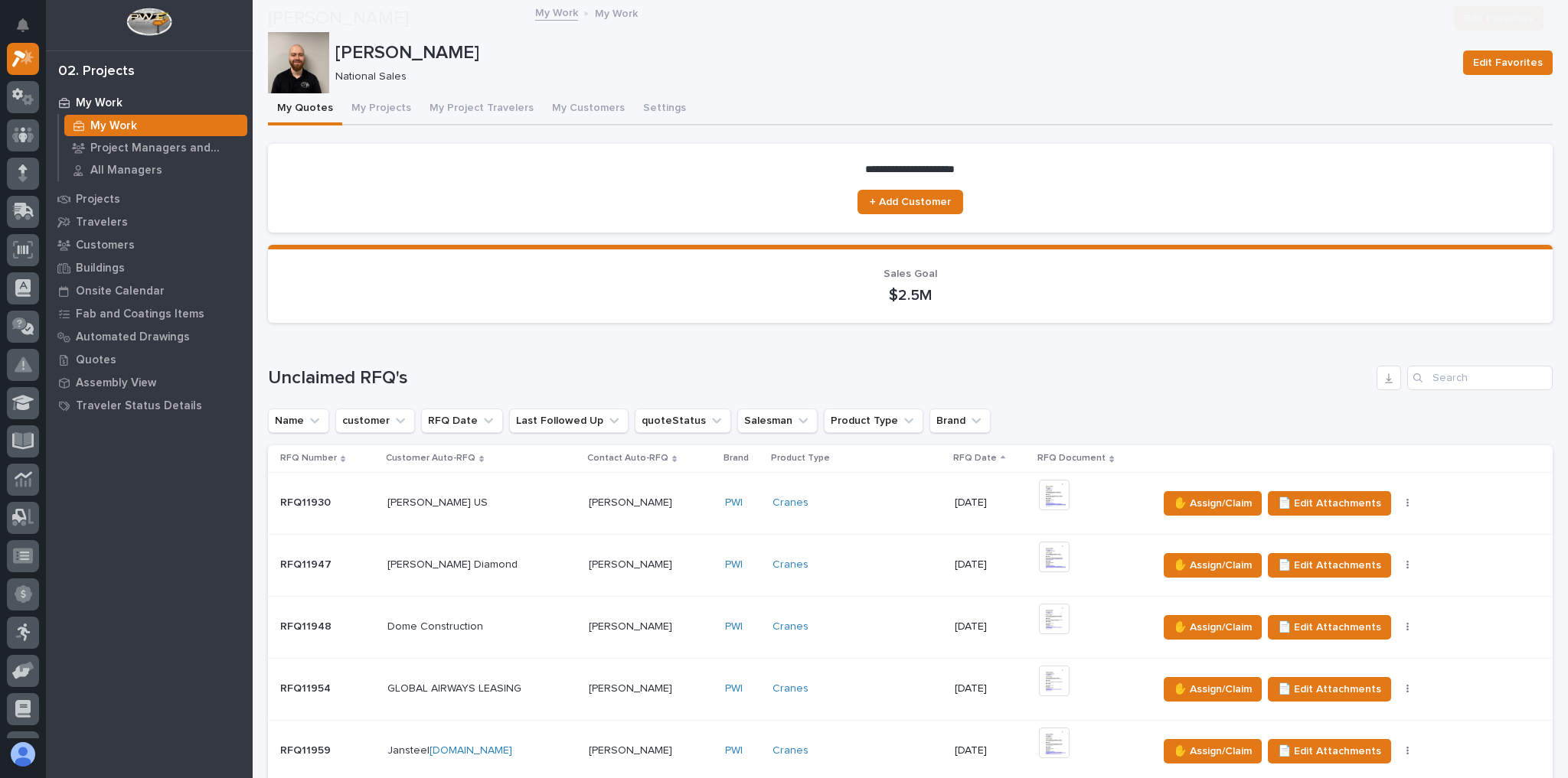
scroll to position [796, 0]
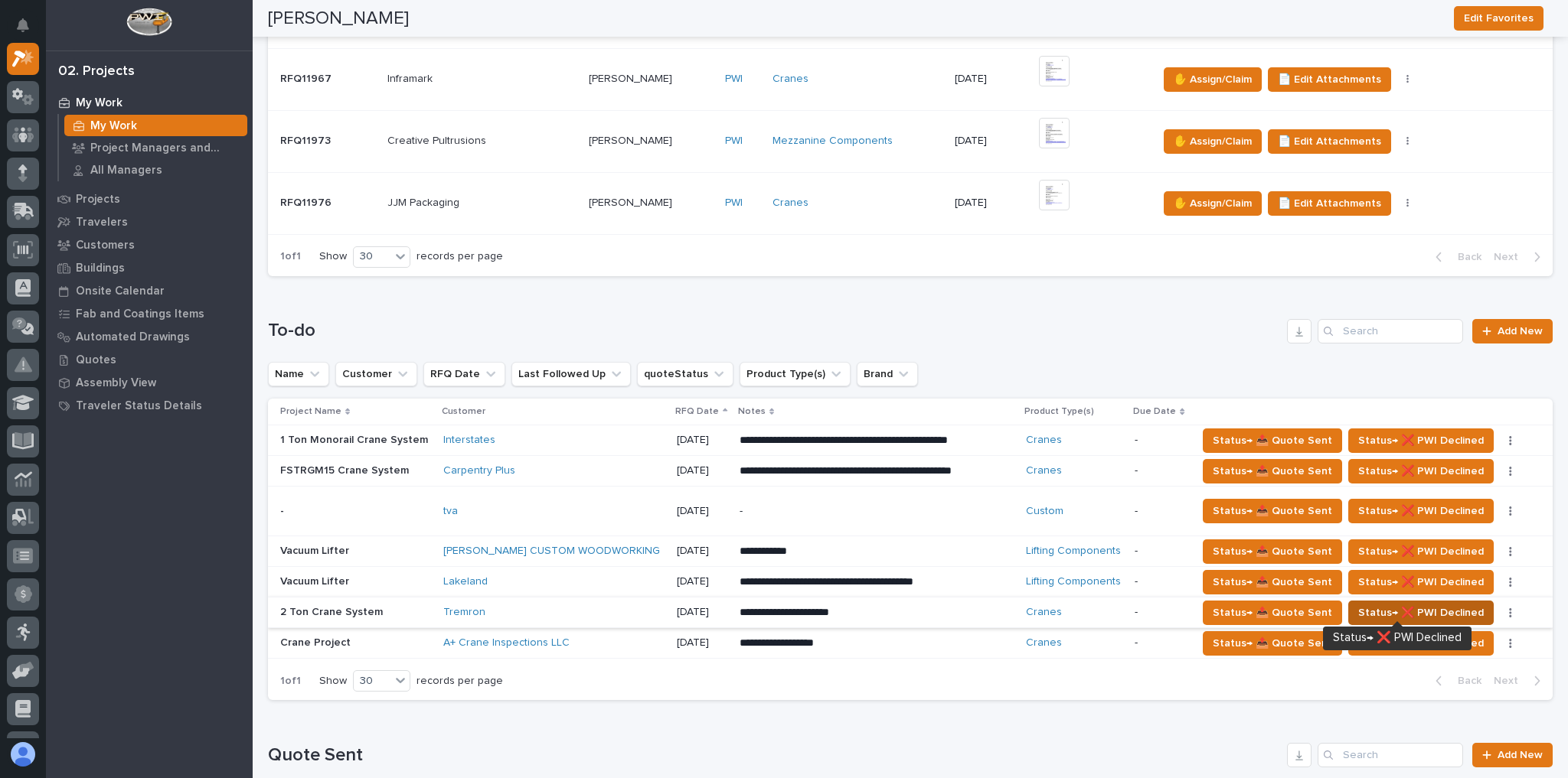
click at [1460, 604] on span "Status→ ❌ PWI Declined" at bounding box center [1422, 613] width 126 height 19
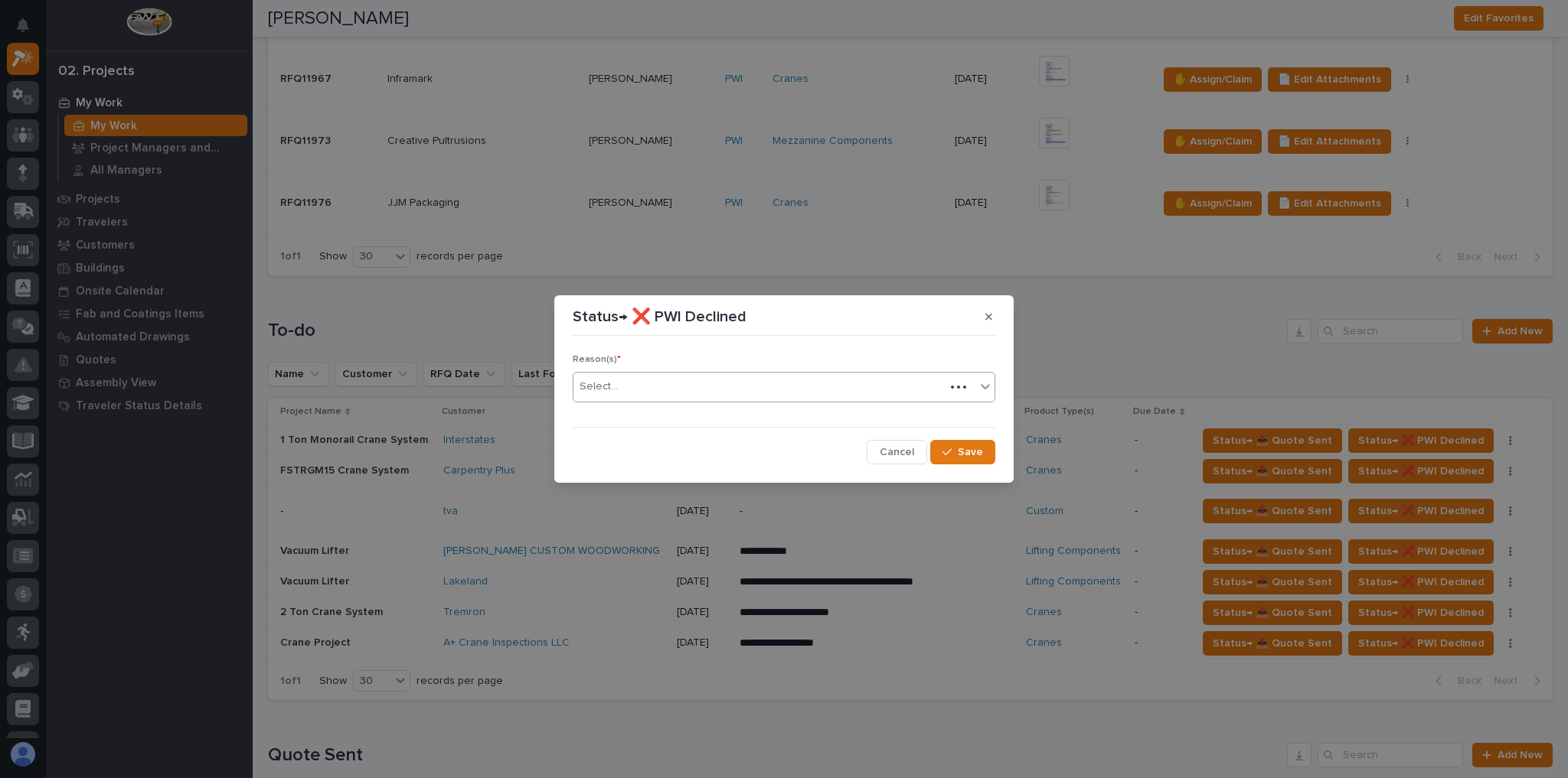
click at [642, 378] on div "Select..." at bounding box center [759, 387] width 372 height 26
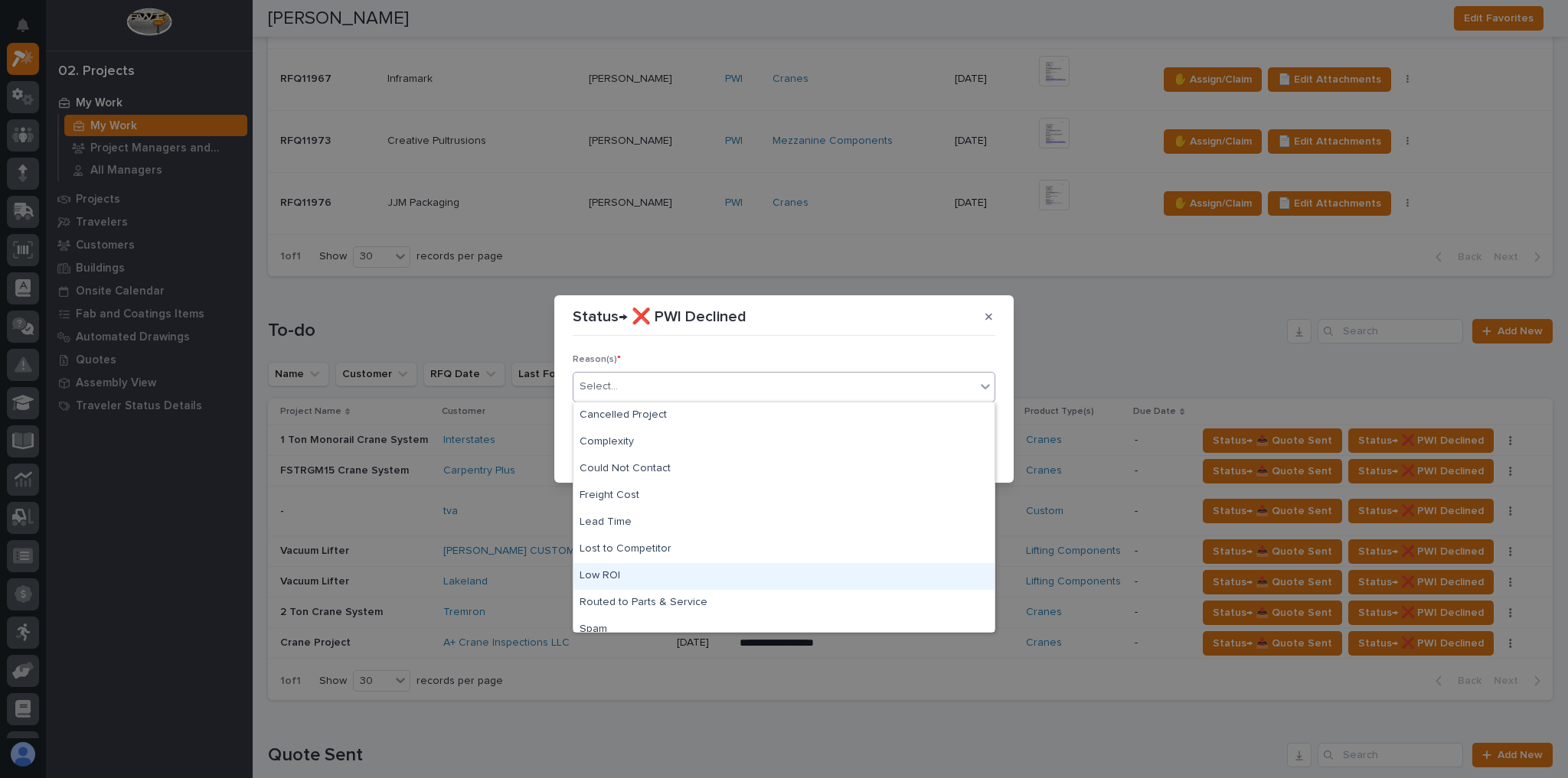
scroll to position [37, 0]
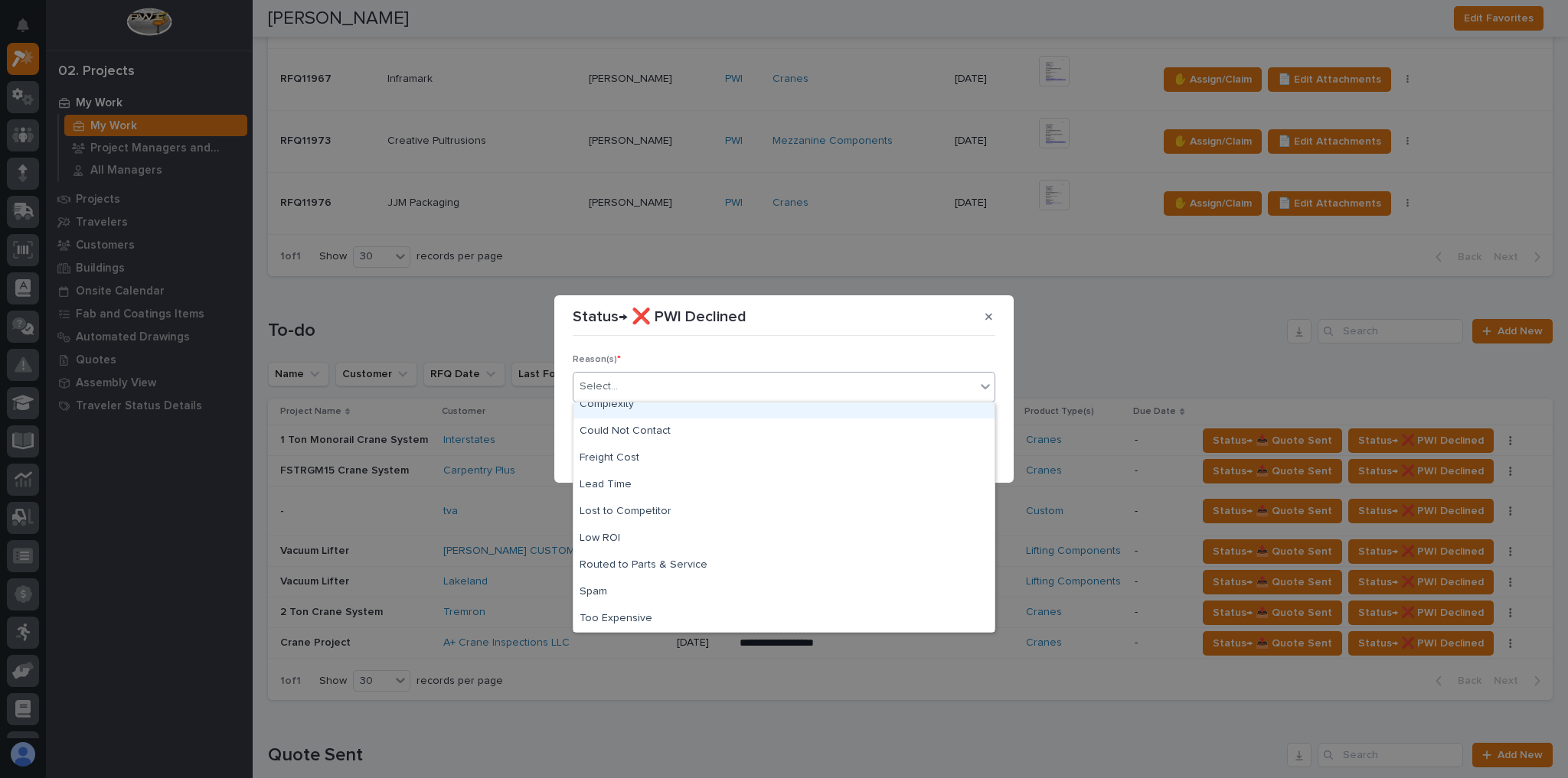
click at [975, 338] on section "Status→ ❌ PWI Declined Reason(s) * option Complexity focused, 2 of 10. 10 resul…" at bounding box center [784, 389] width 459 height 187
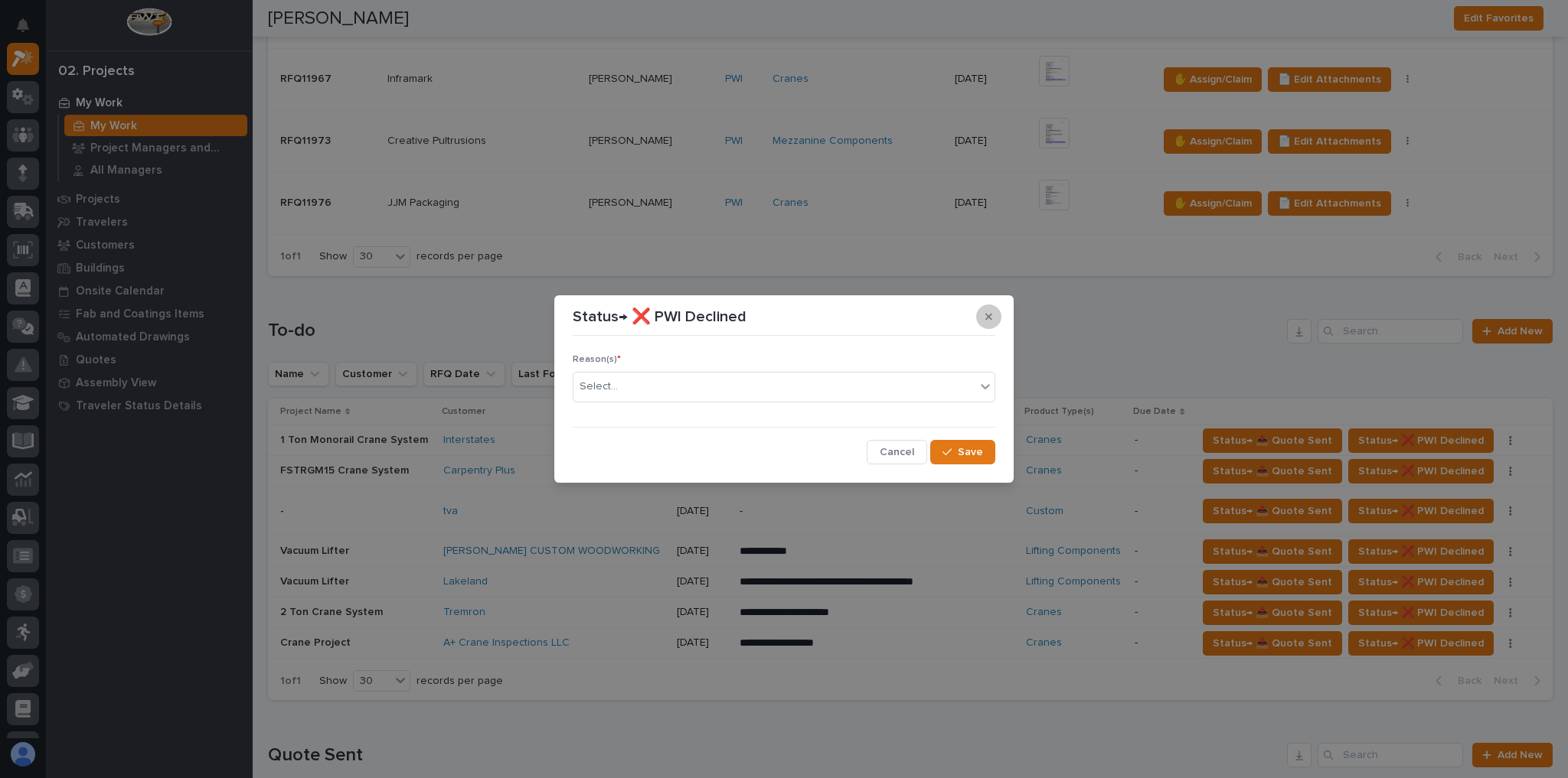
click at [984, 321] on button "button" at bounding box center [989, 316] width 26 height 25
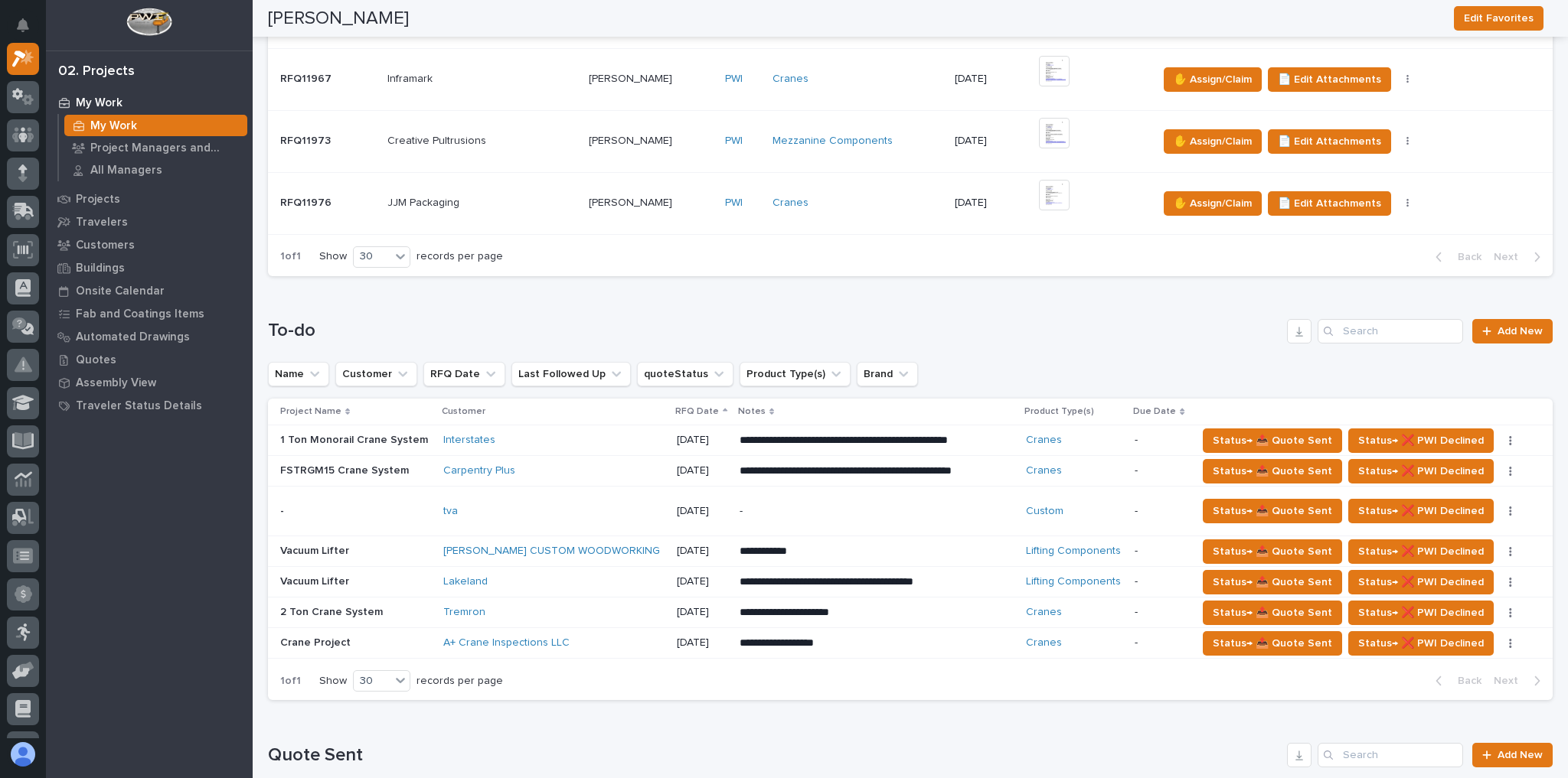
click at [616, 471] on div "Carpentry Plus" at bounding box center [554, 470] width 221 height 13
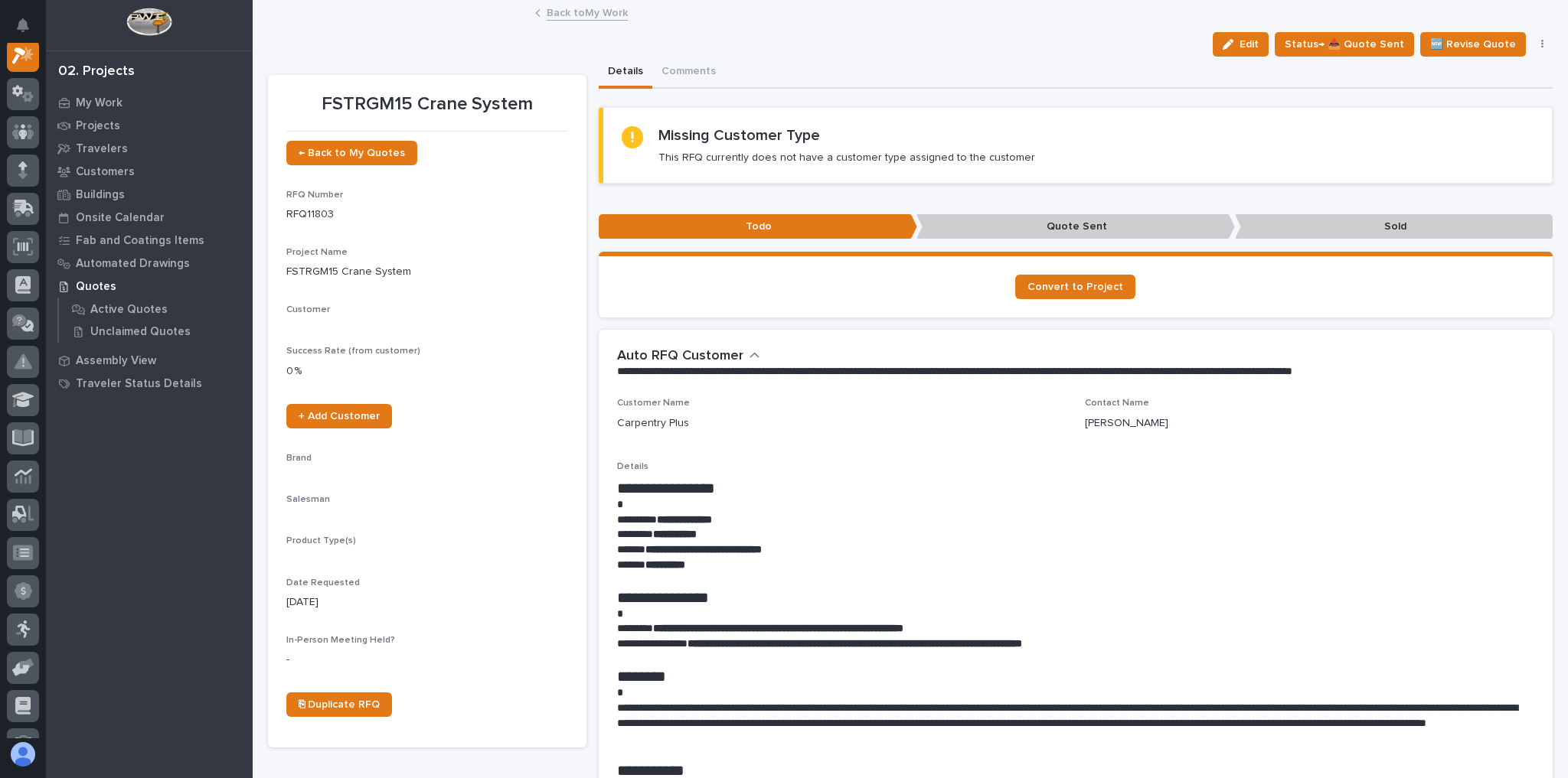
scroll to position [38, 0]
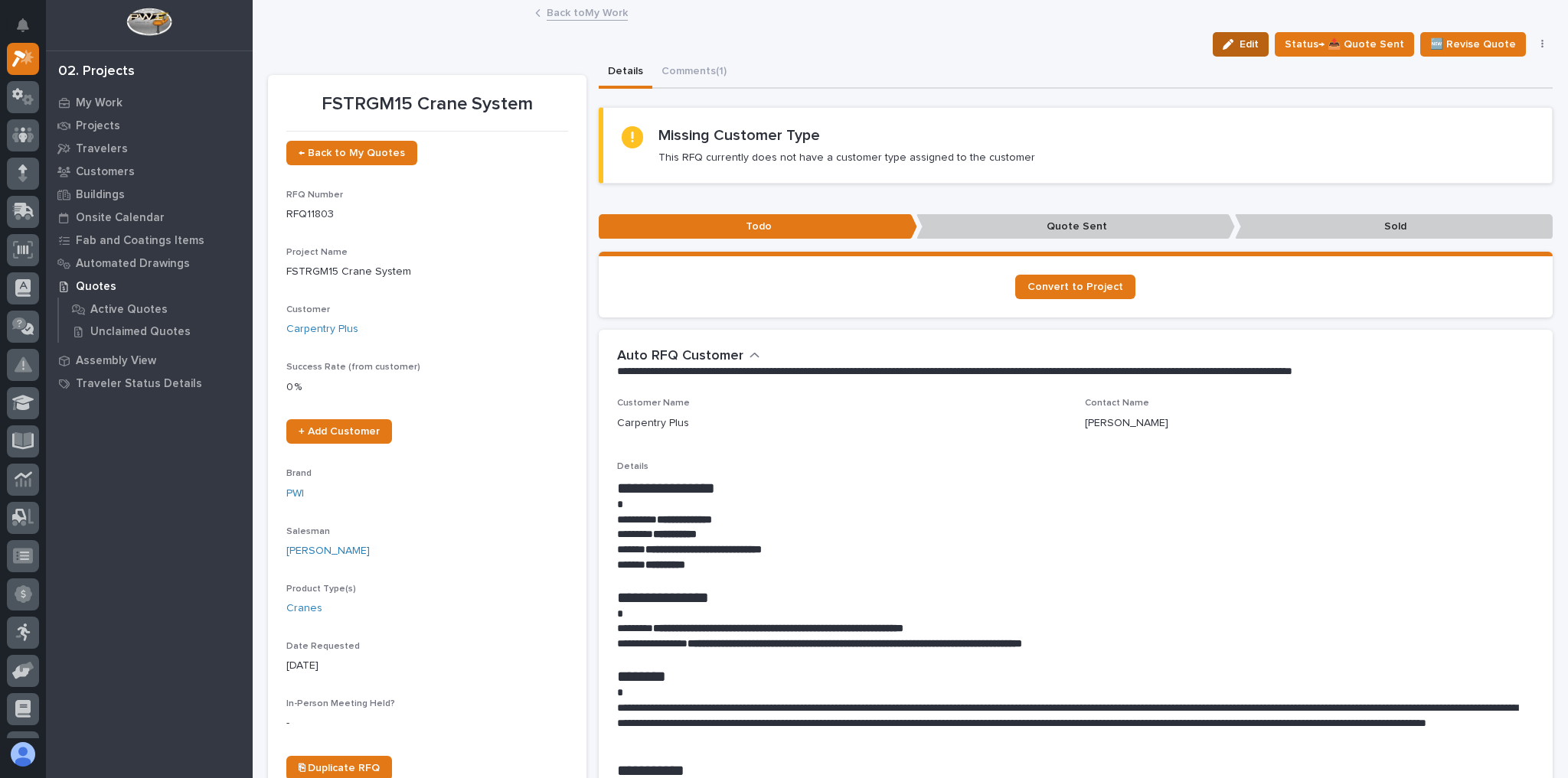
click at [1268, 50] on button "Edit" at bounding box center [1241, 44] width 56 height 25
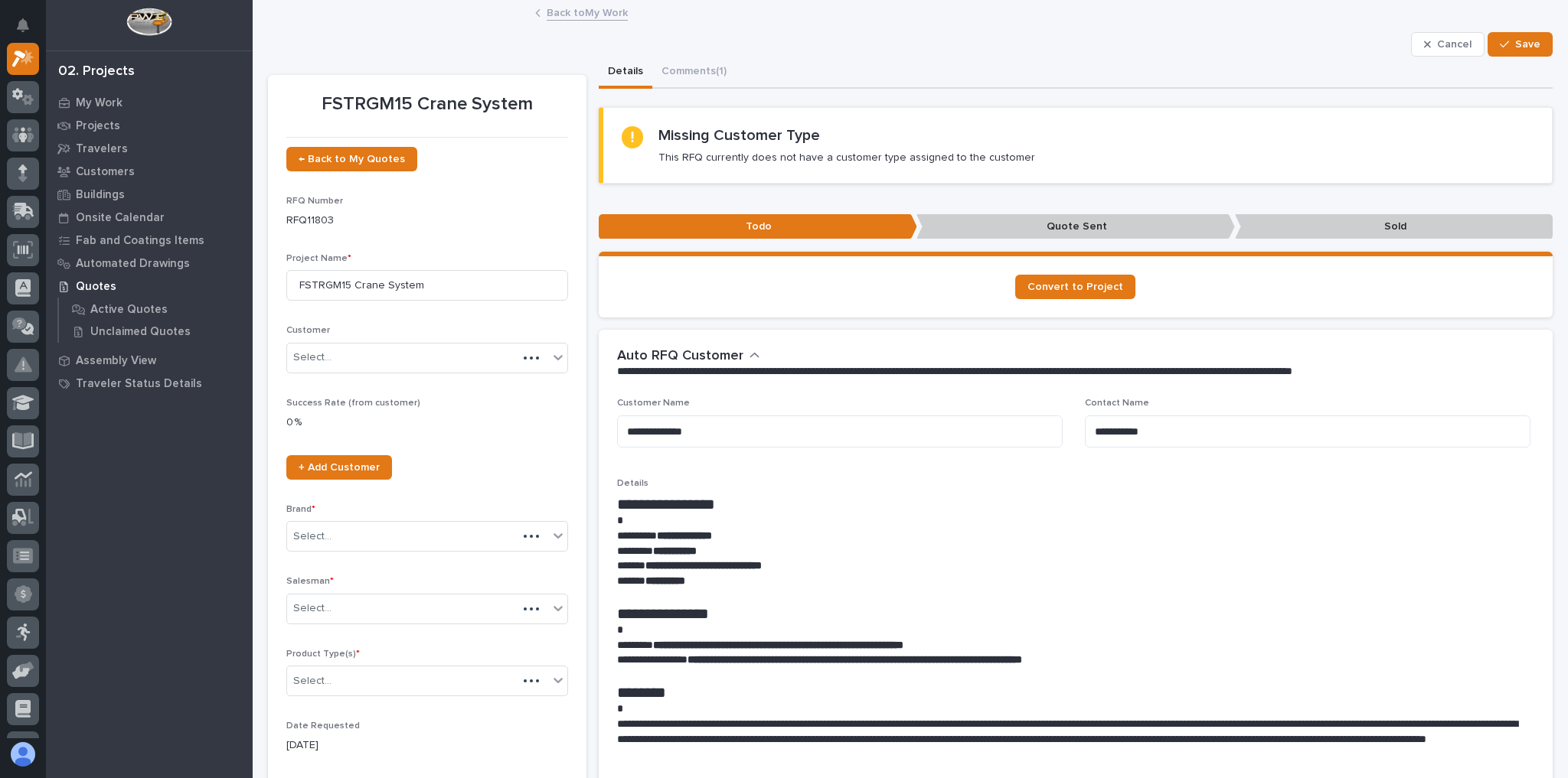
scroll to position [735, 0]
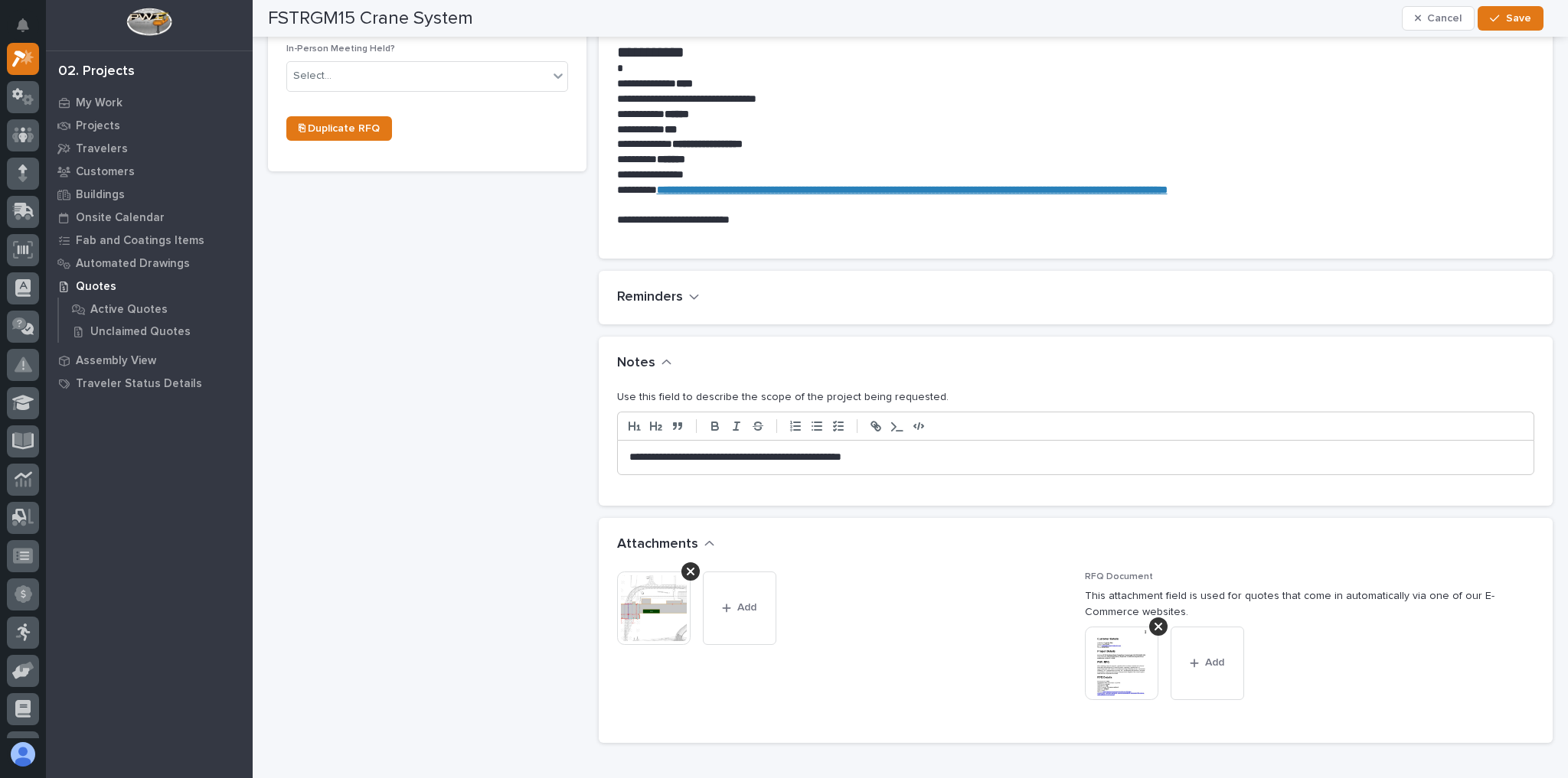
click at [969, 451] on p "**********" at bounding box center [1073, 457] width 887 height 15
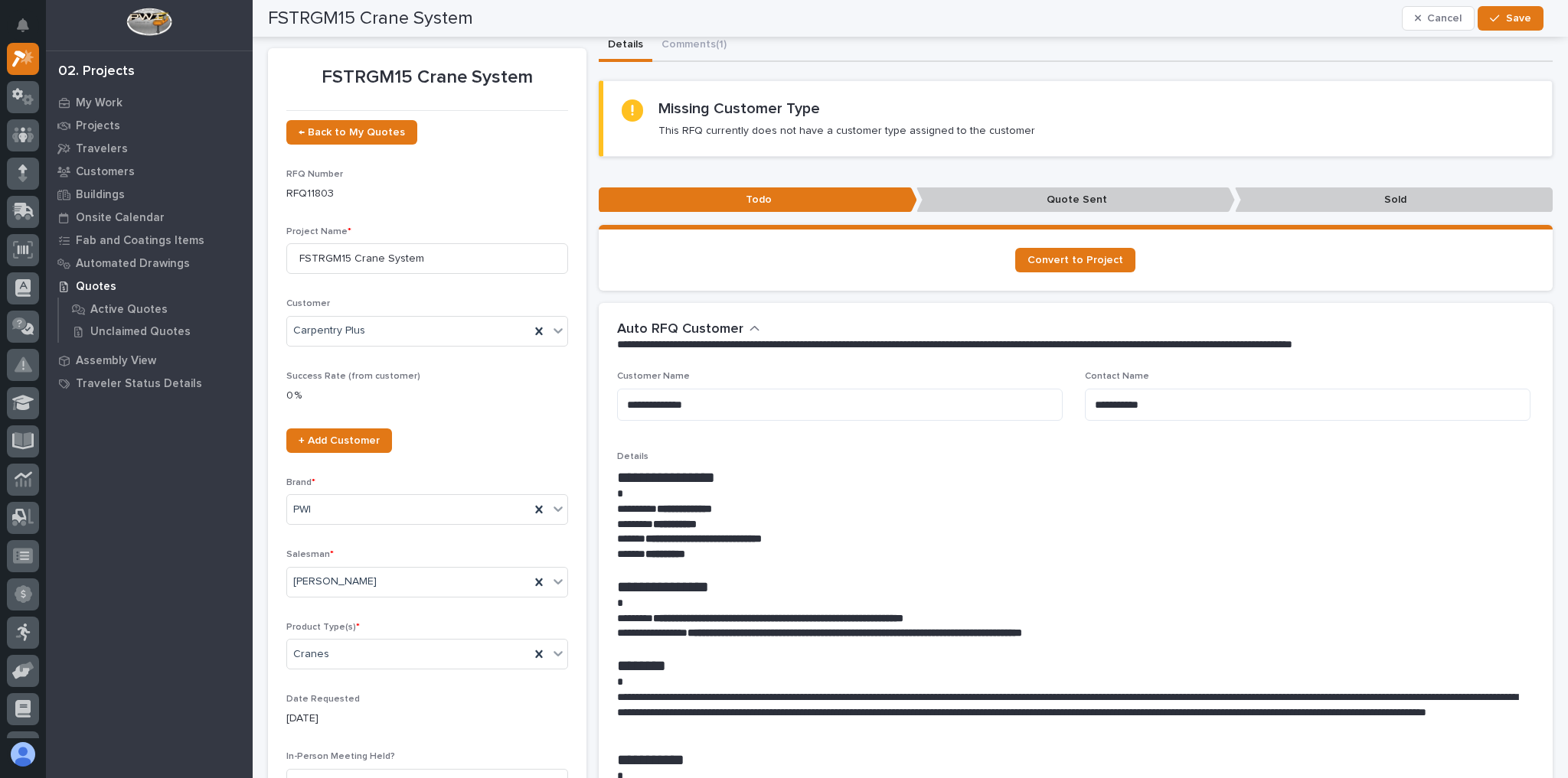
scroll to position [0, 0]
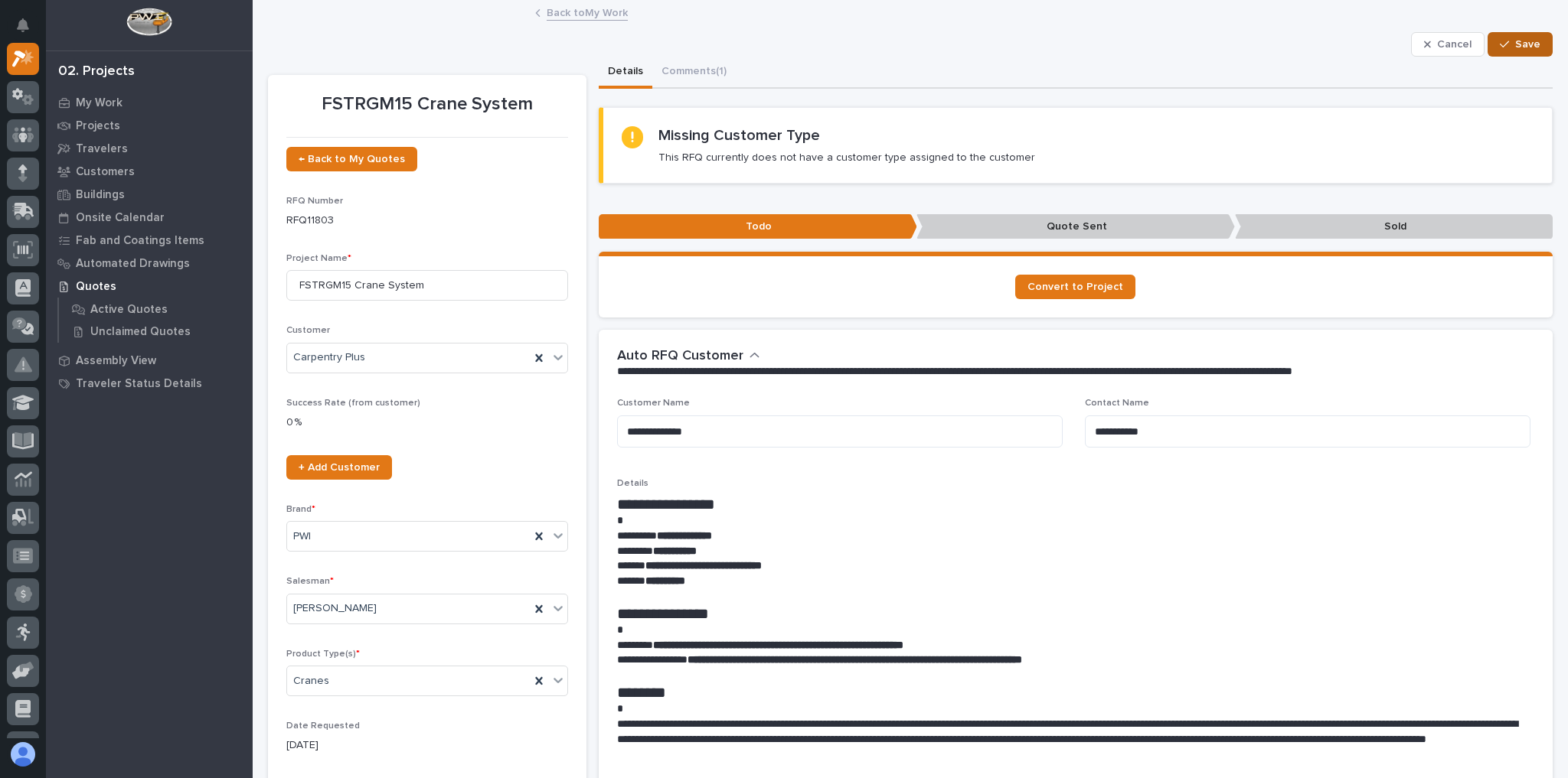
click at [1492, 37] on button "Save" at bounding box center [1520, 44] width 66 height 25
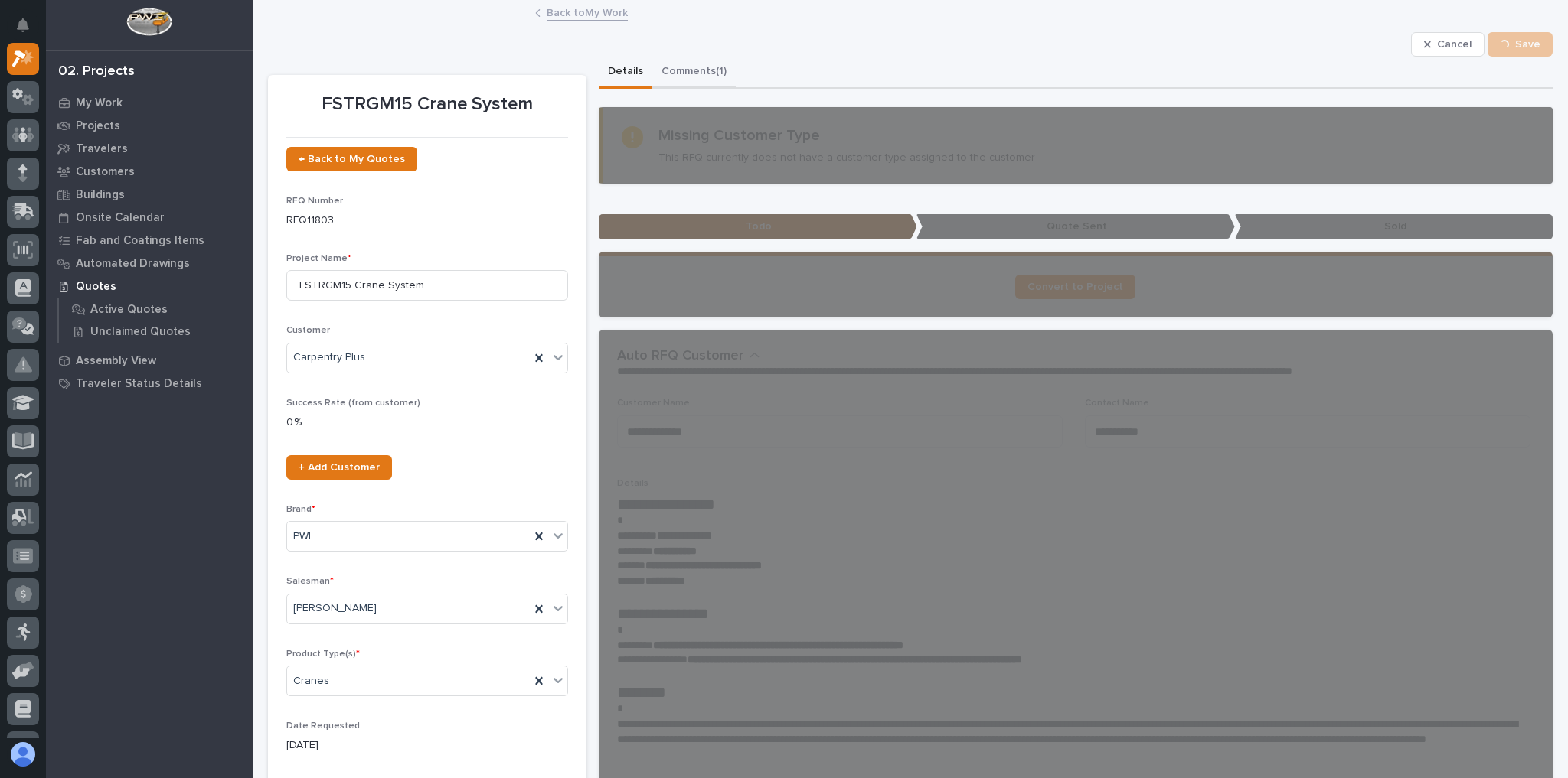
click at [689, 73] on button "Comments (1)" at bounding box center [694, 73] width 83 height 32
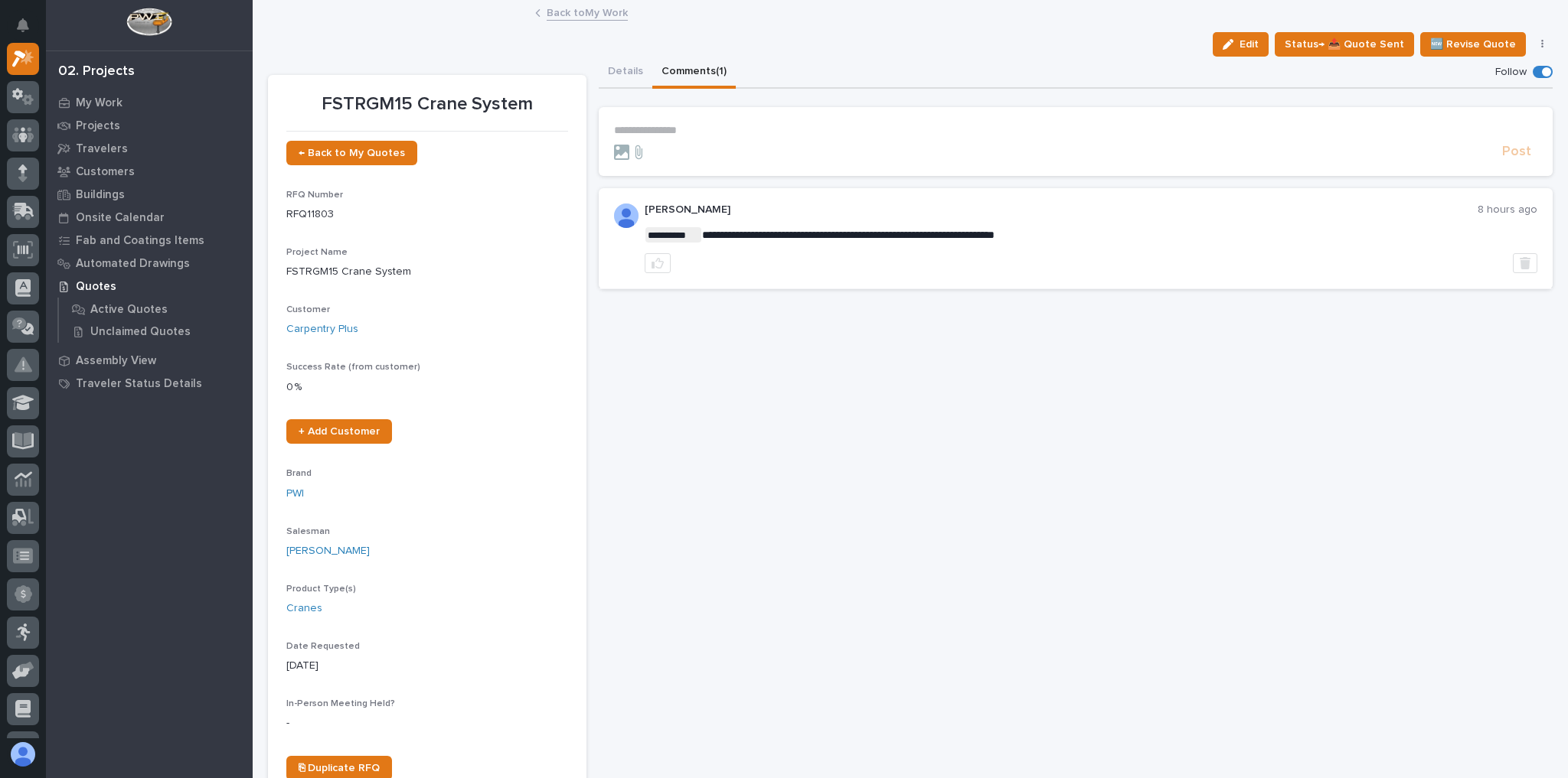
click at [595, 73] on div "**********" at bounding box center [910, 434] width 1285 height 754
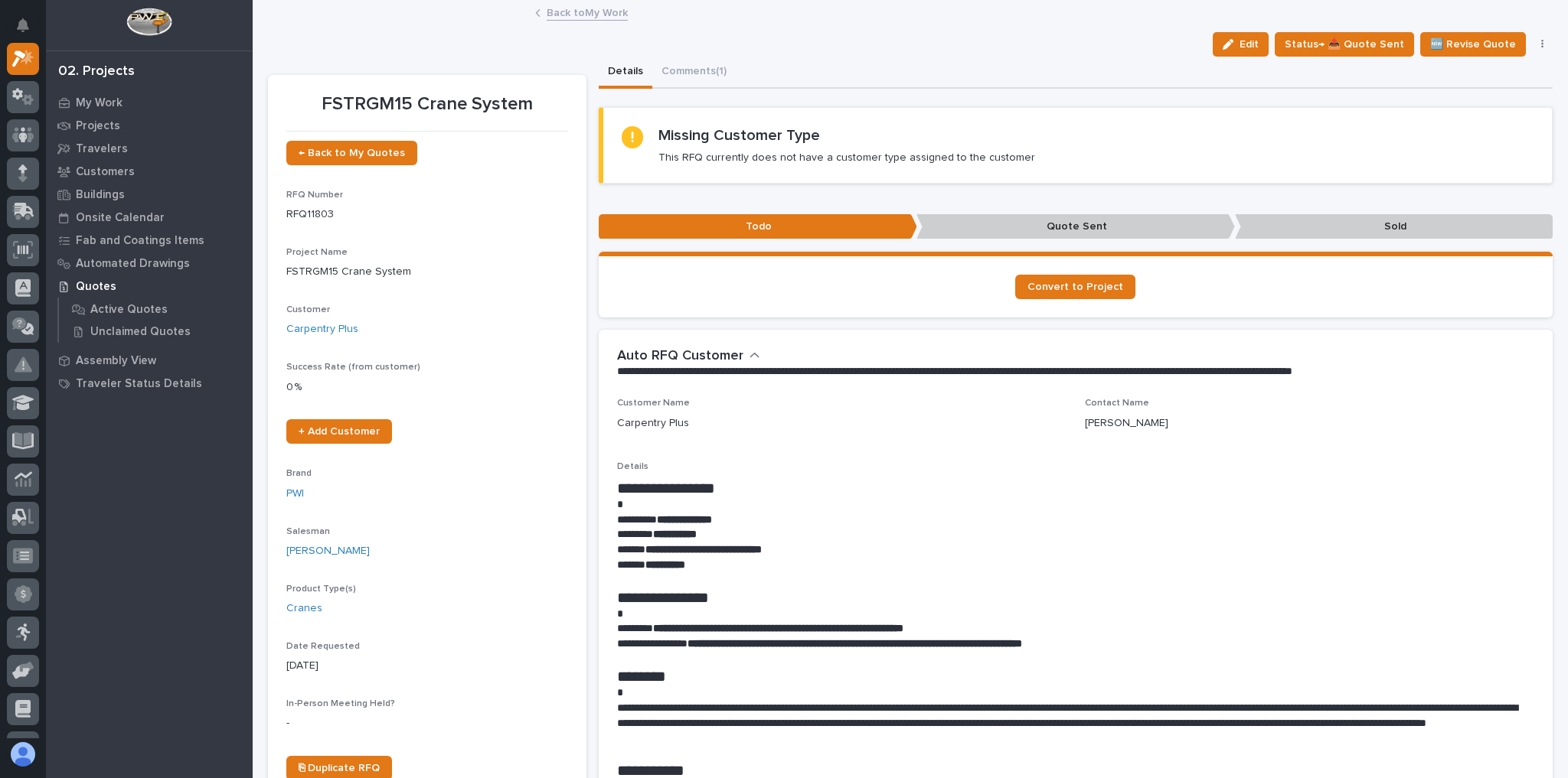
click at [586, 19] on link "Back to My Work" at bounding box center [587, 12] width 81 height 18
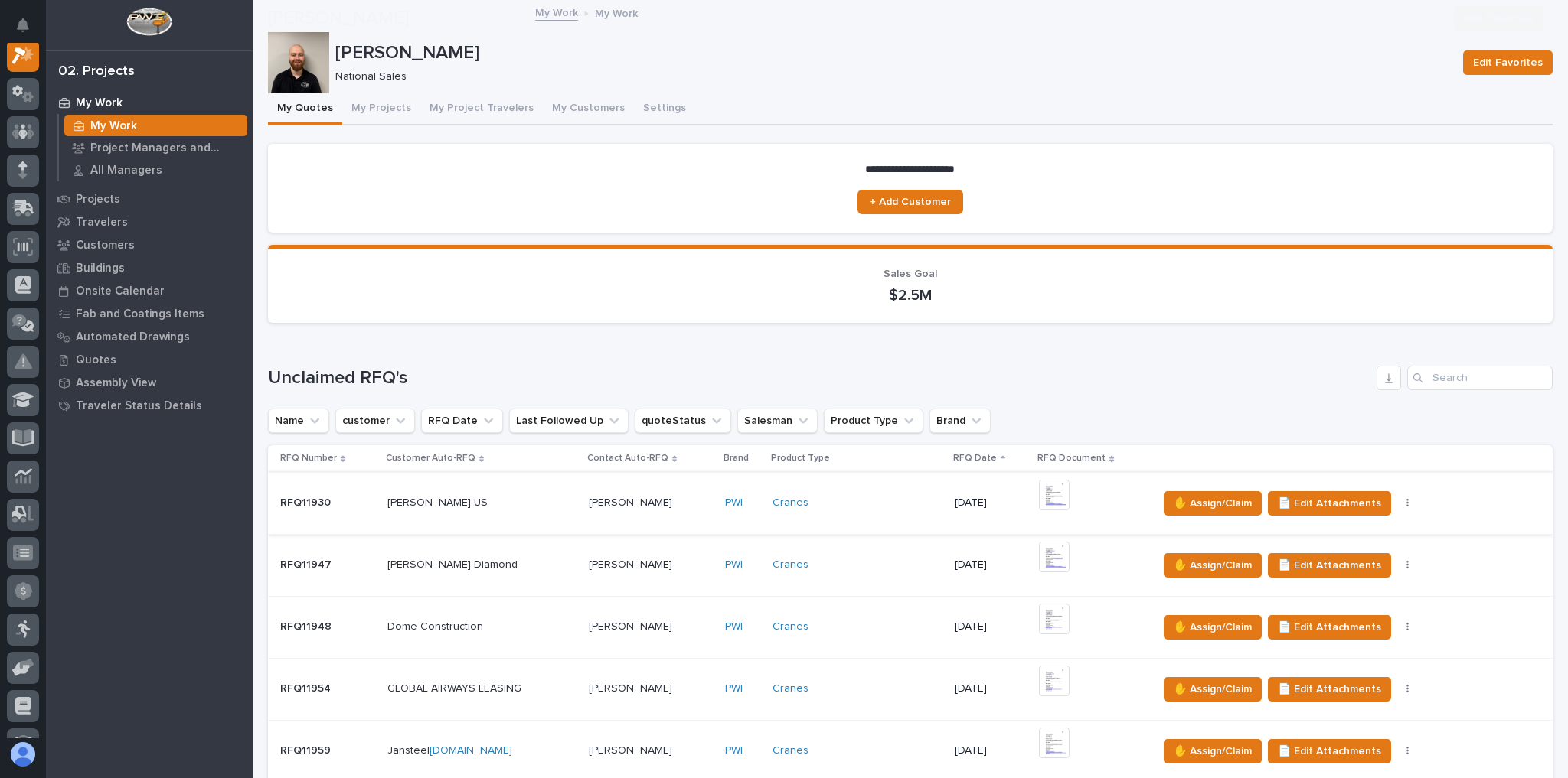
scroll to position [306, 0]
